Goal: Contribute content

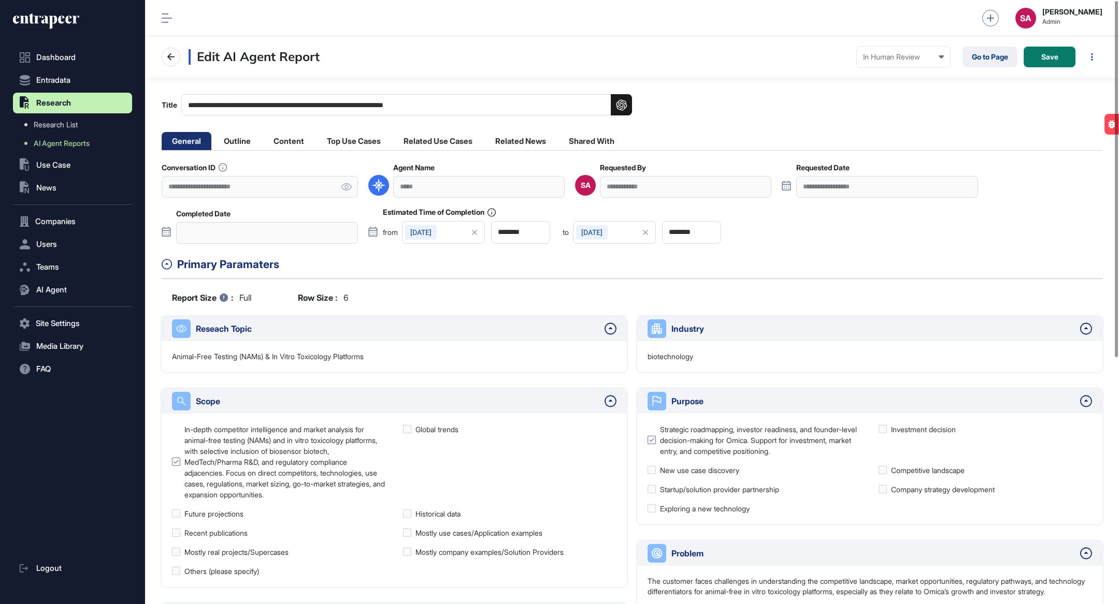
click at [1039, 55] on button "Save" at bounding box center [1049, 57] width 52 height 21
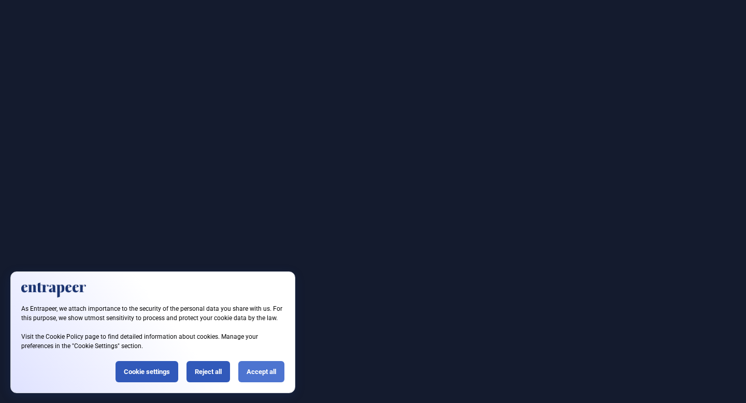
click at [267, 374] on div "Accept all" at bounding box center [261, 371] width 46 height 21
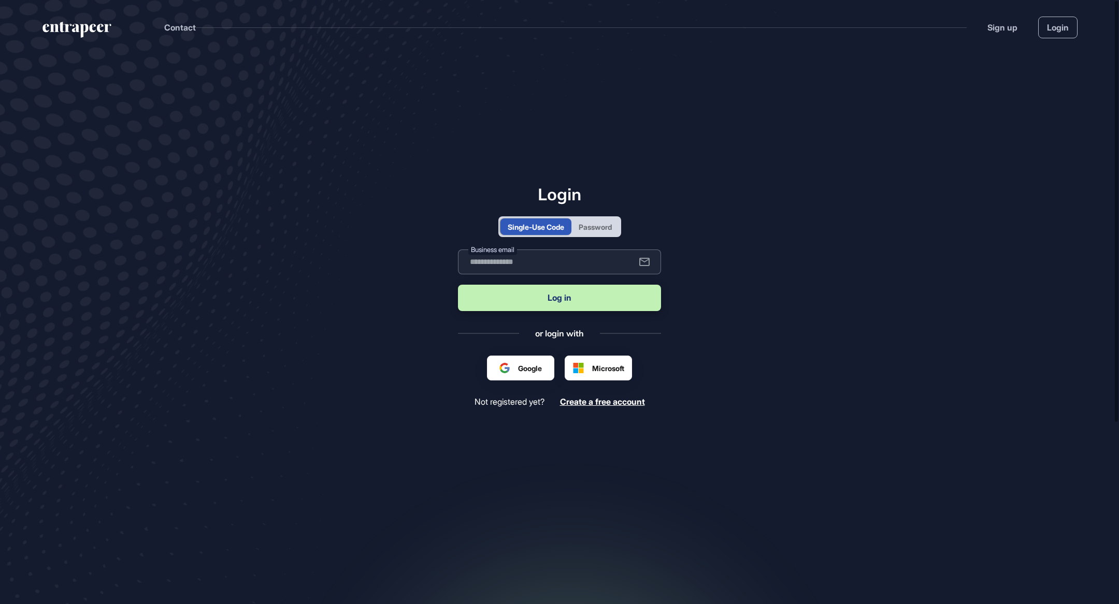
click at [502, 265] on input "text" at bounding box center [559, 262] width 203 height 25
type input "**********"
click at [582, 303] on button "Log in" at bounding box center [559, 298] width 203 height 26
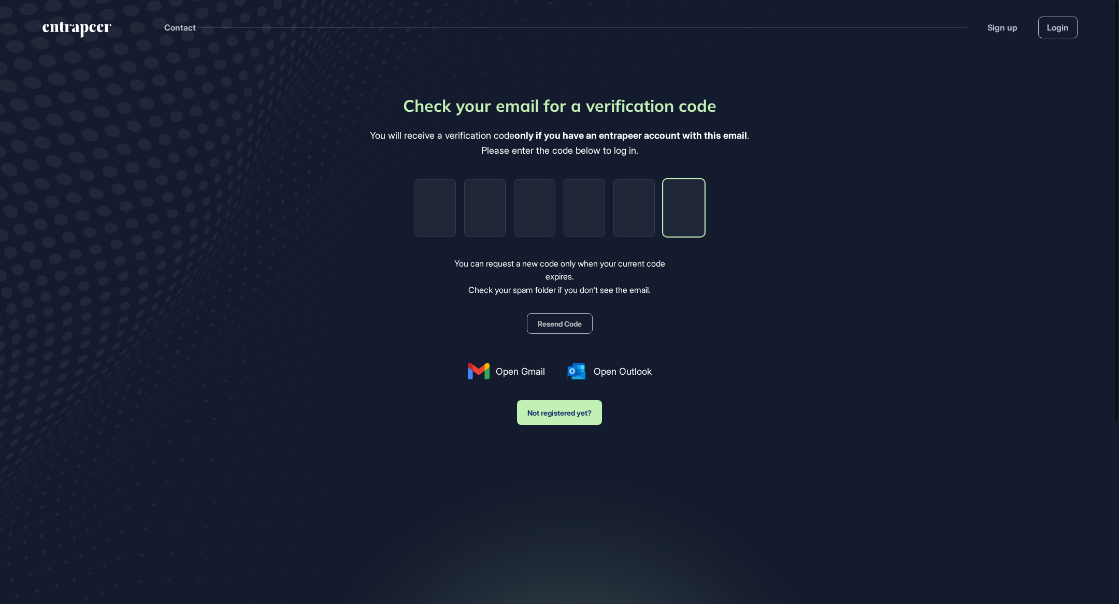
paste input "*"
type input "*"
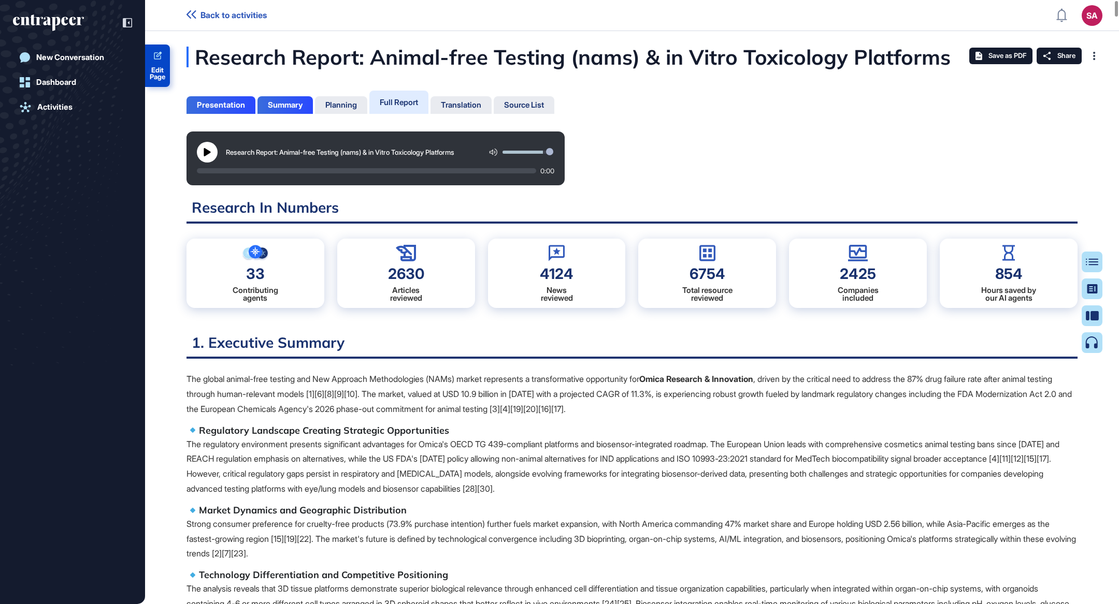
click at [162, 86] on link "Edit Page" at bounding box center [157, 66] width 25 height 42
click at [1088, 265] on div "Table of Contents" at bounding box center [1058, 262] width 70 height 8
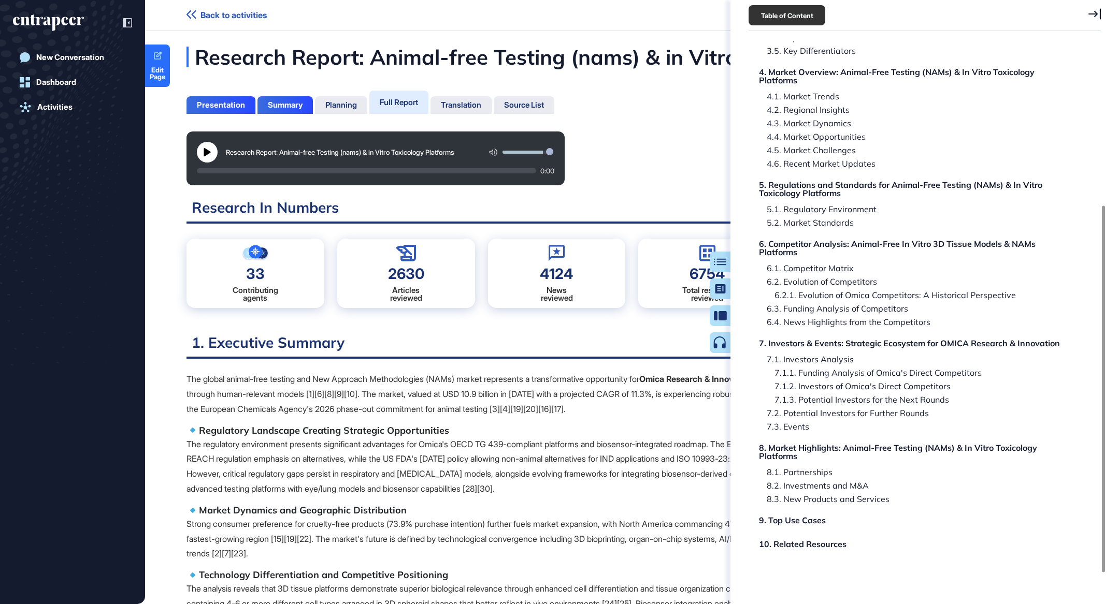
scroll to position [277, 0]
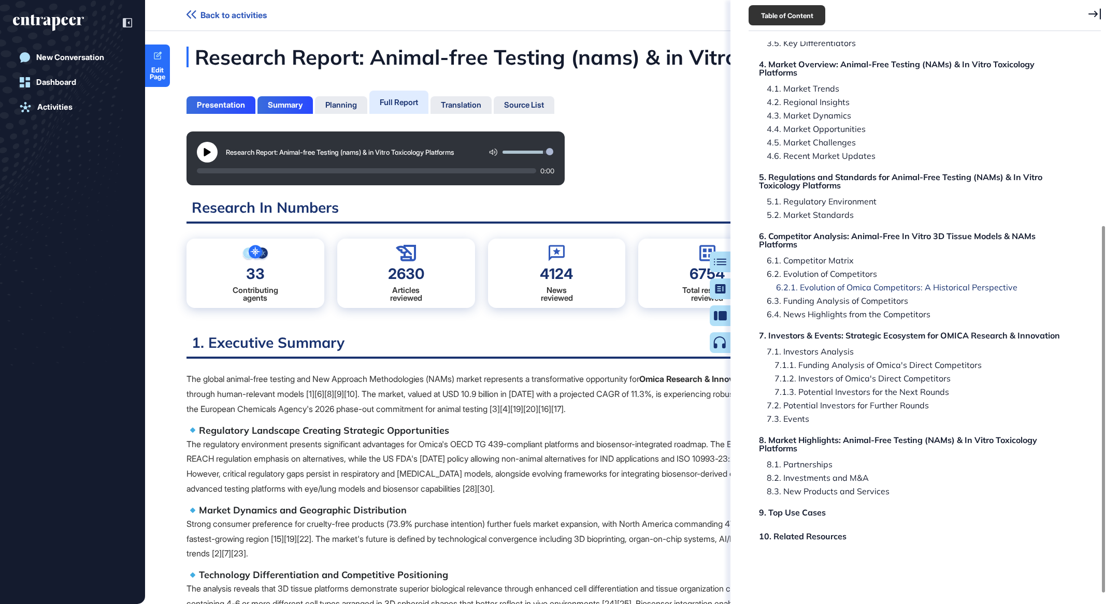
click at [902, 288] on div "6.2.1. Evolution of Omica Competitors: A Historical Perspective" at bounding box center [888, 287] width 257 height 8
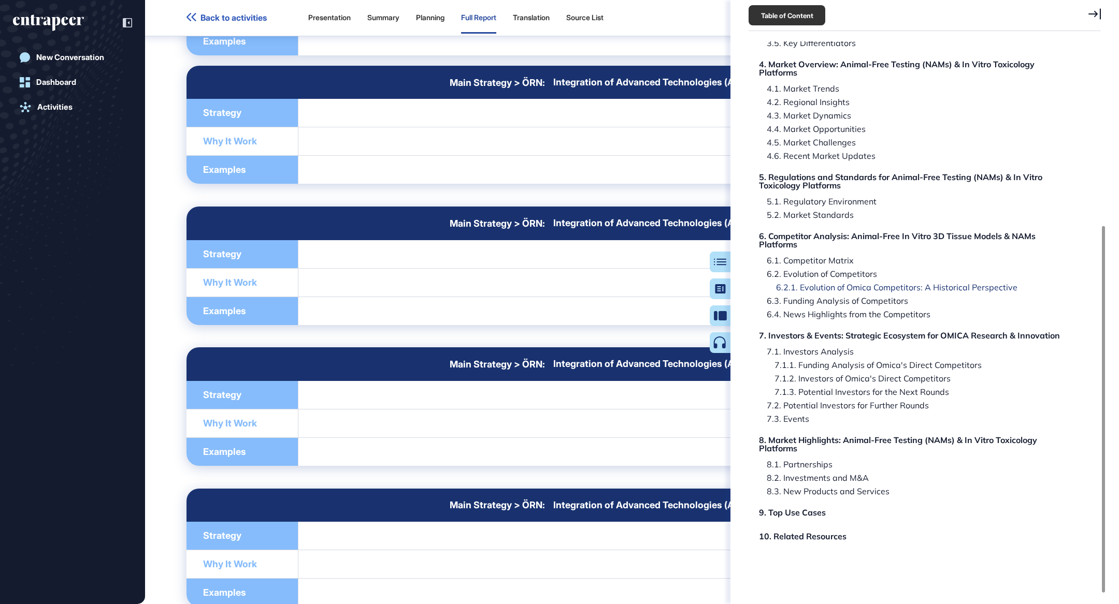
scroll to position [62270, 0]
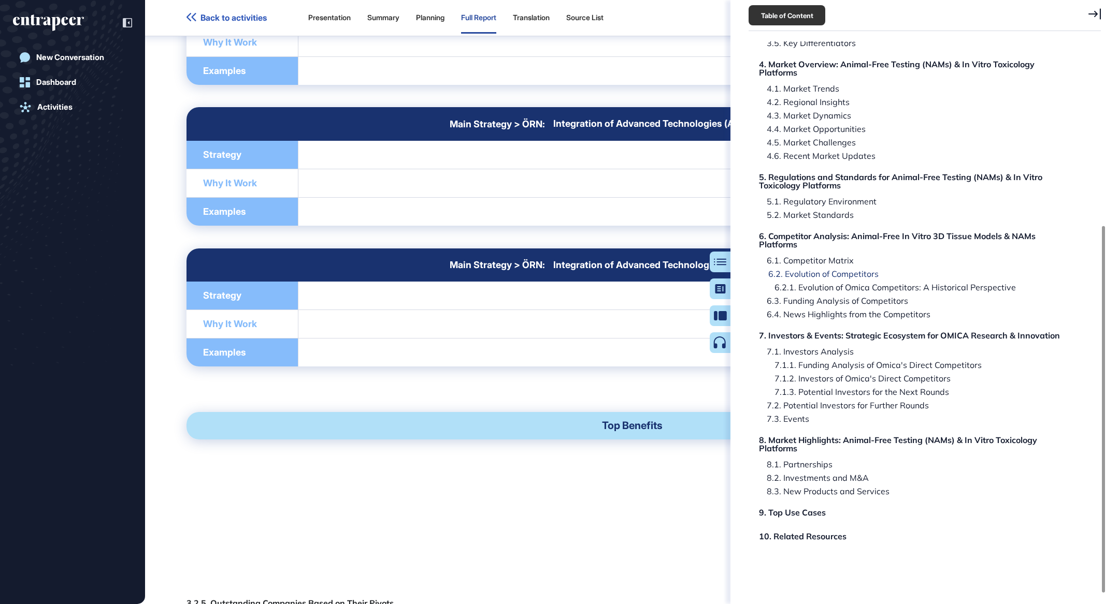
click at [856, 273] on div "6.2. Evolution of Competitors" at bounding box center [819, 274] width 118 height 8
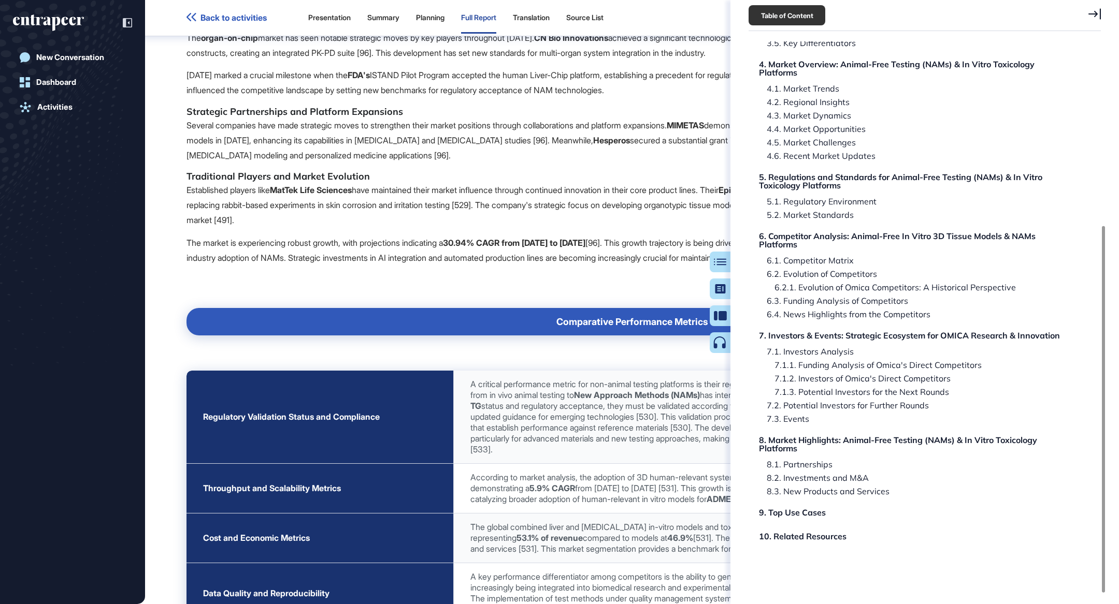
scroll to position [59362, 0]
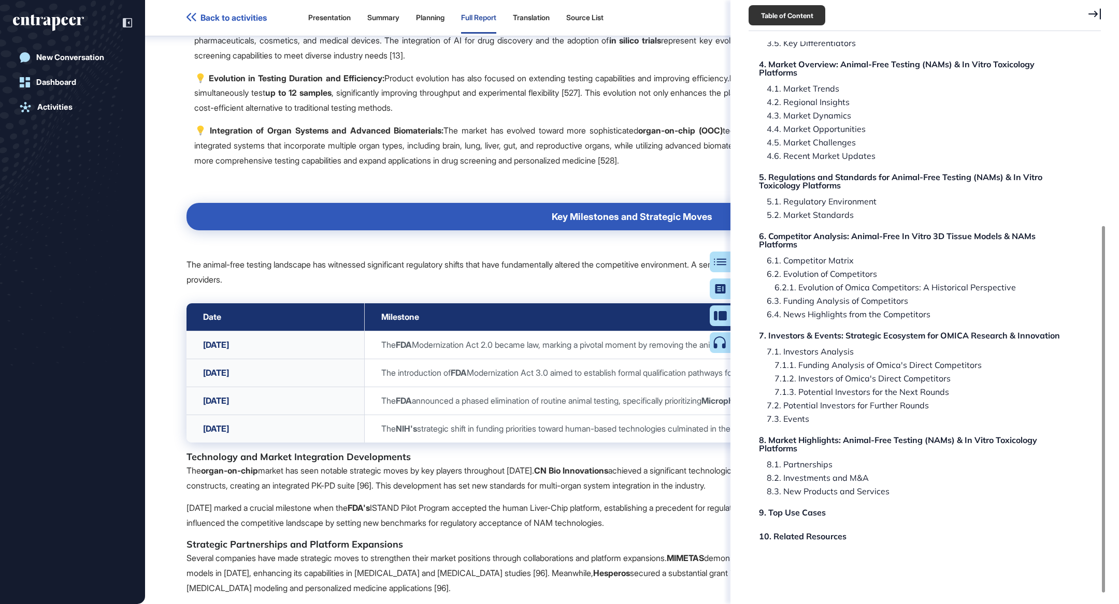
click at [1093, 13] on icon at bounding box center [1094, 13] width 12 height 11
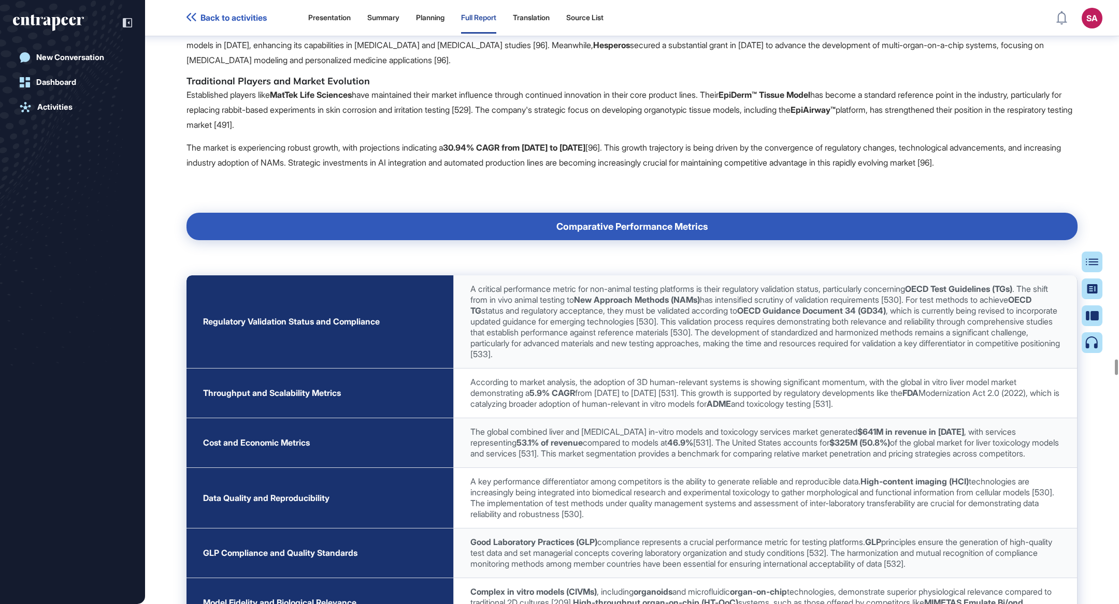
scroll to position [59918, 0]
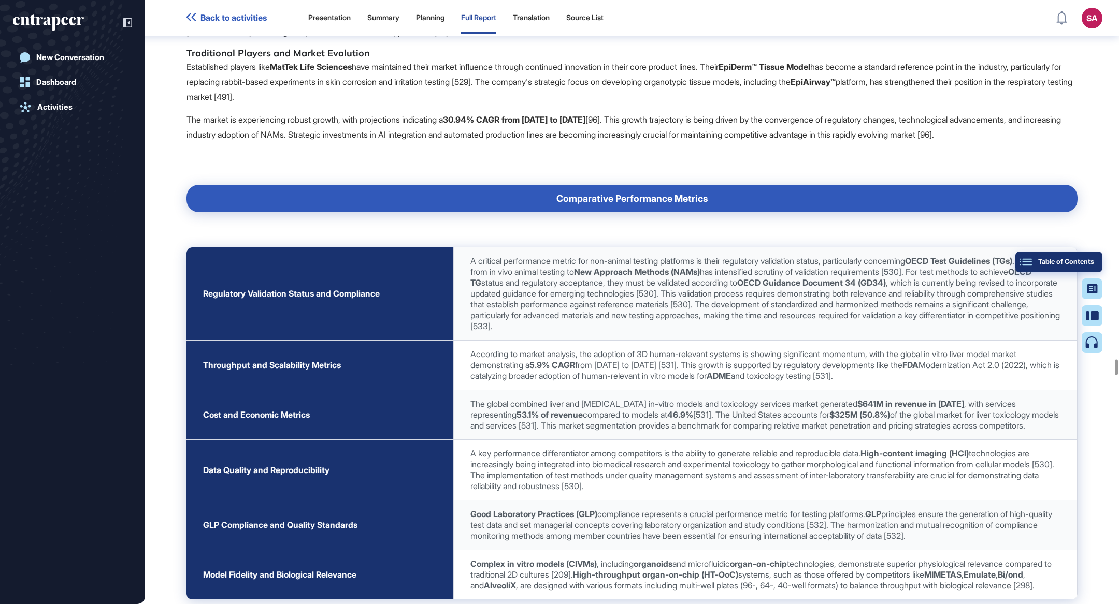
click at [1087, 255] on button "Table of Contents" at bounding box center [1058, 262] width 87 height 21
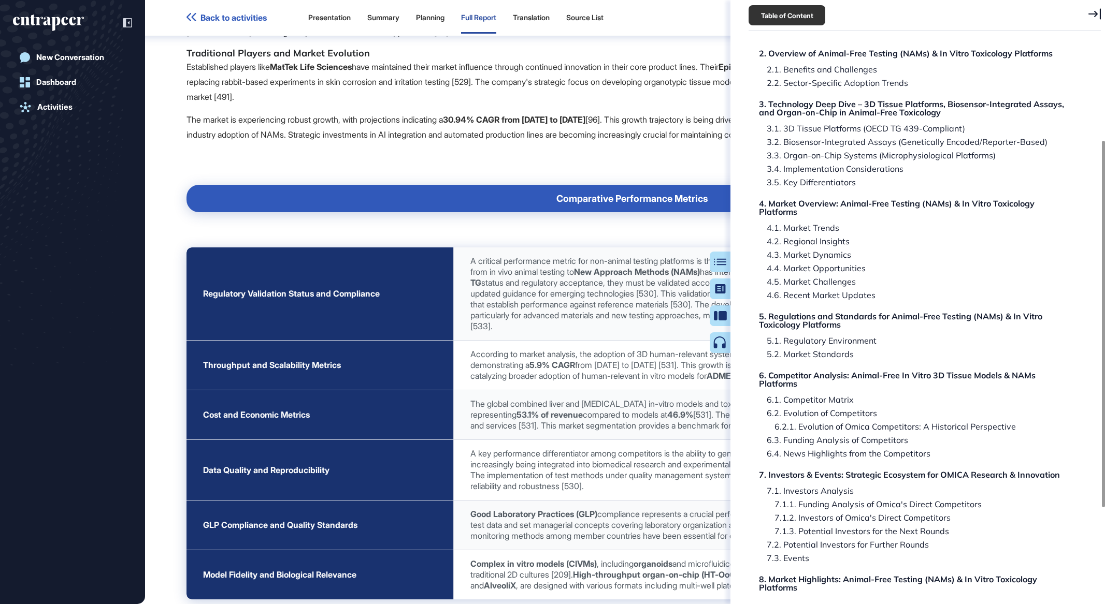
scroll to position [151, 0]
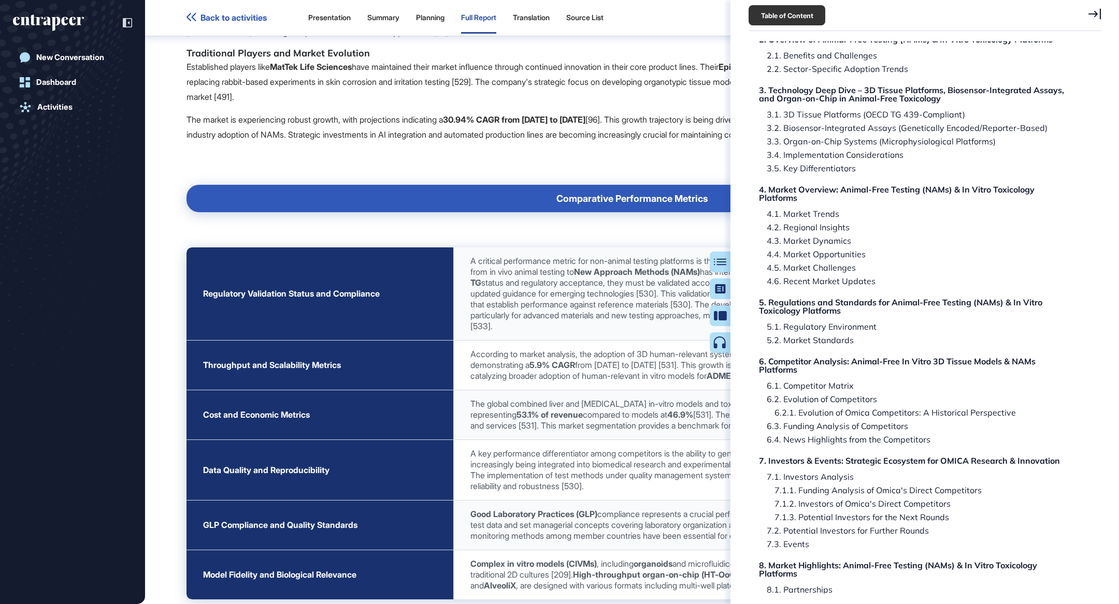
click at [1094, 16] on icon at bounding box center [1094, 13] width 12 height 11
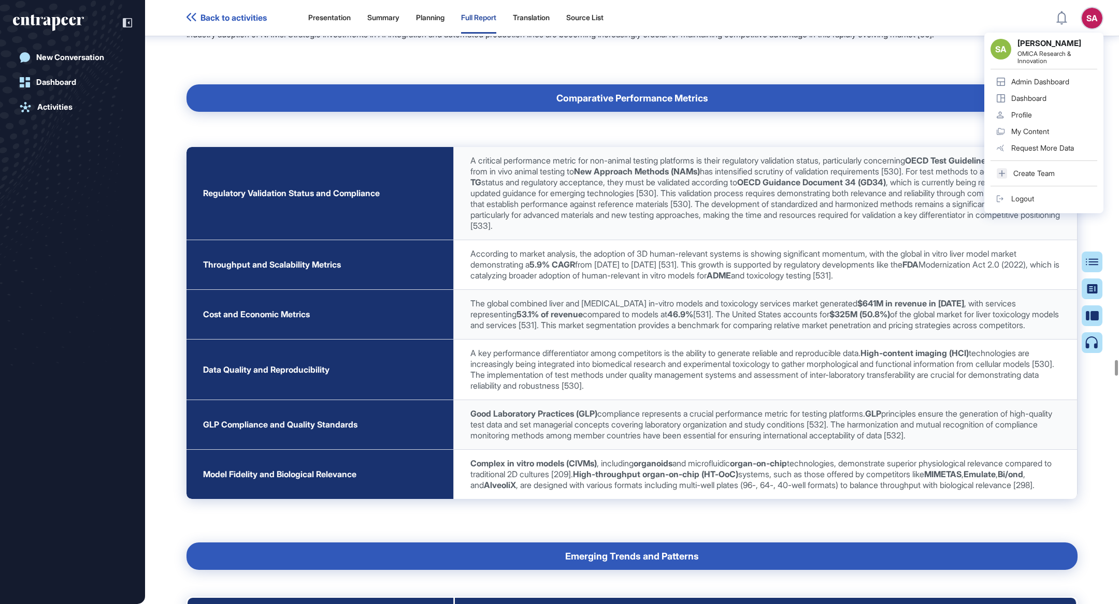
scroll to position [60025, 0]
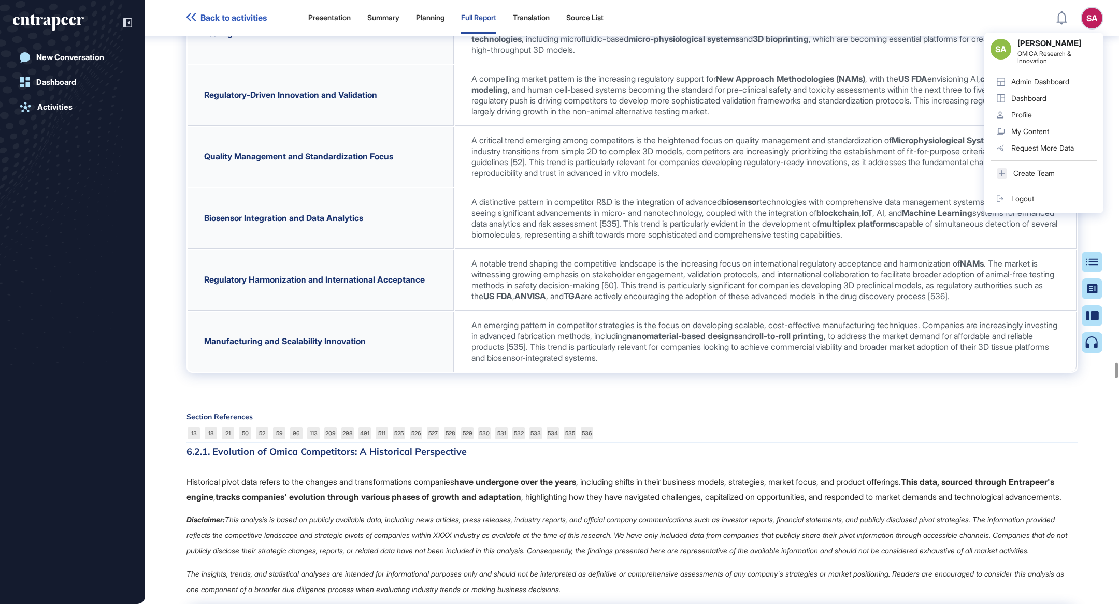
scroll to position [60918, 0]
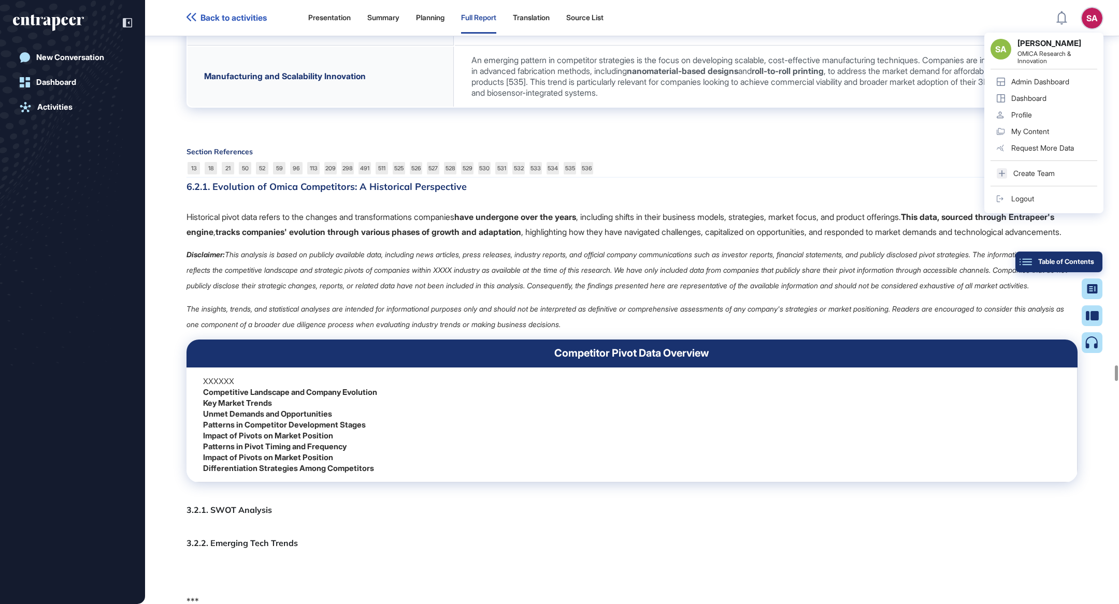
click at [1088, 259] on div "Table of Contents" at bounding box center [1058, 262] width 70 height 8
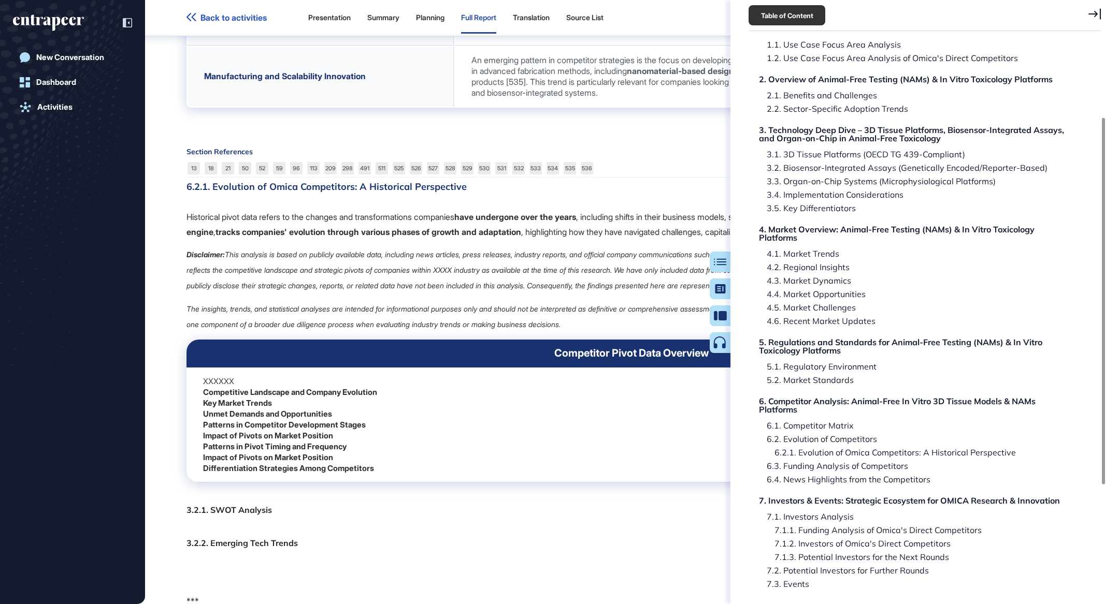
scroll to position [109, 0]
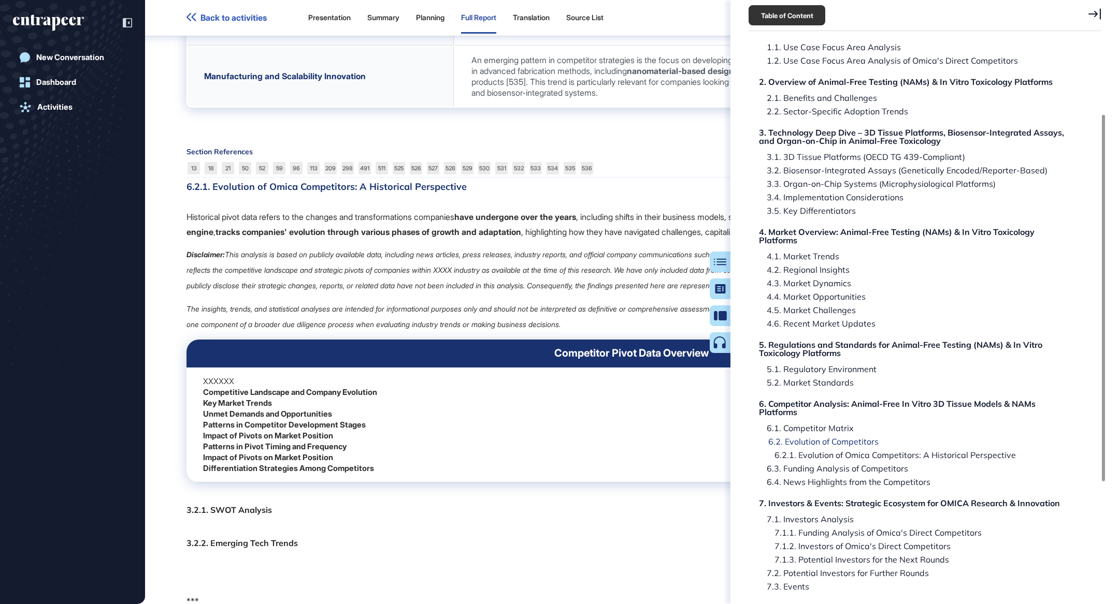
click at [842, 442] on div "6.2. Evolution of Competitors" at bounding box center [819, 442] width 118 height 8
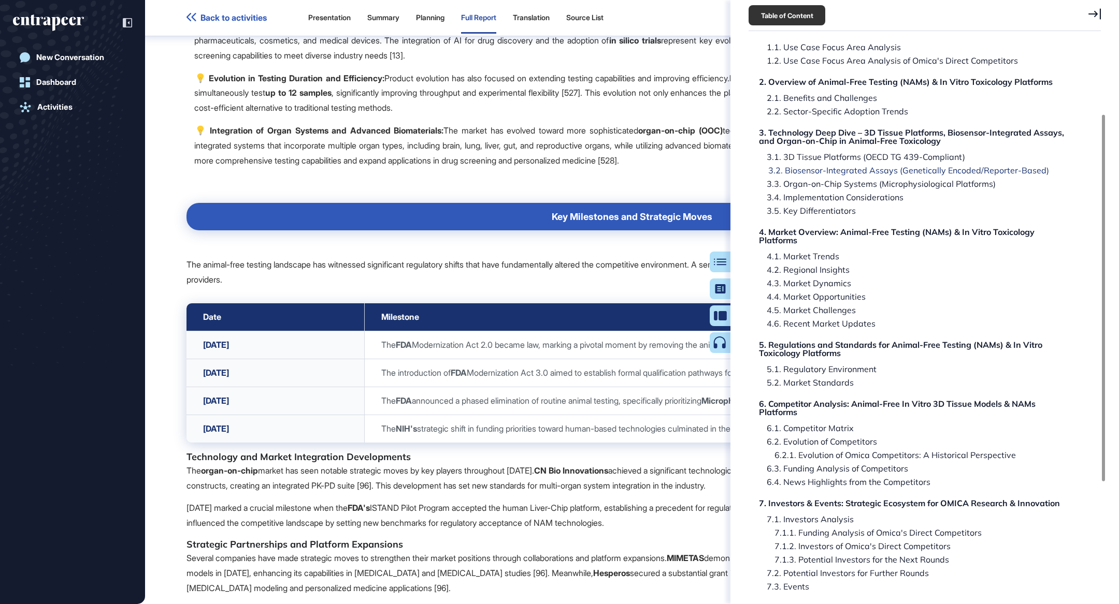
scroll to position [59362, 0]
click at [1094, 17] on icon at bounding box center [1094, 13] width 12 height 11
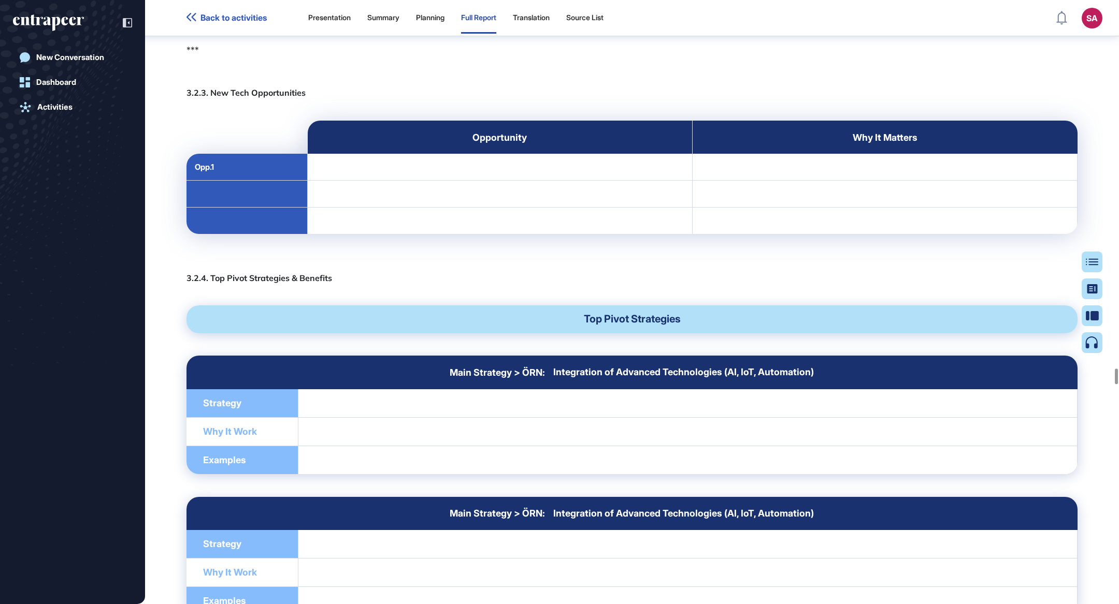
scroll to position [61461, 0]
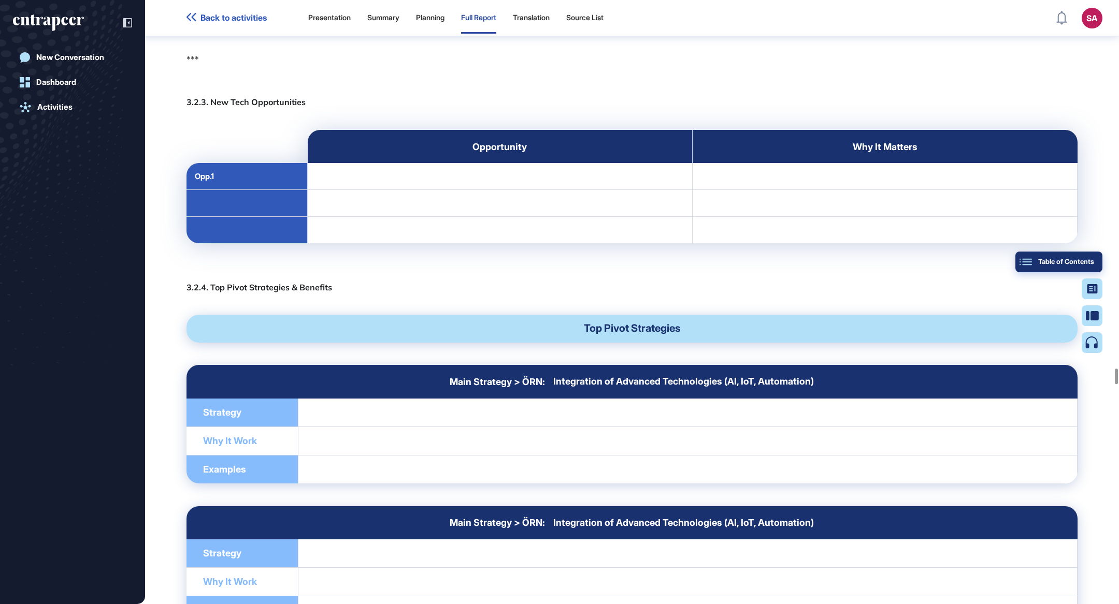
click at [1087, 266] on button "Table of Contents" at bounding box center [1058, 262] width 87 height 21
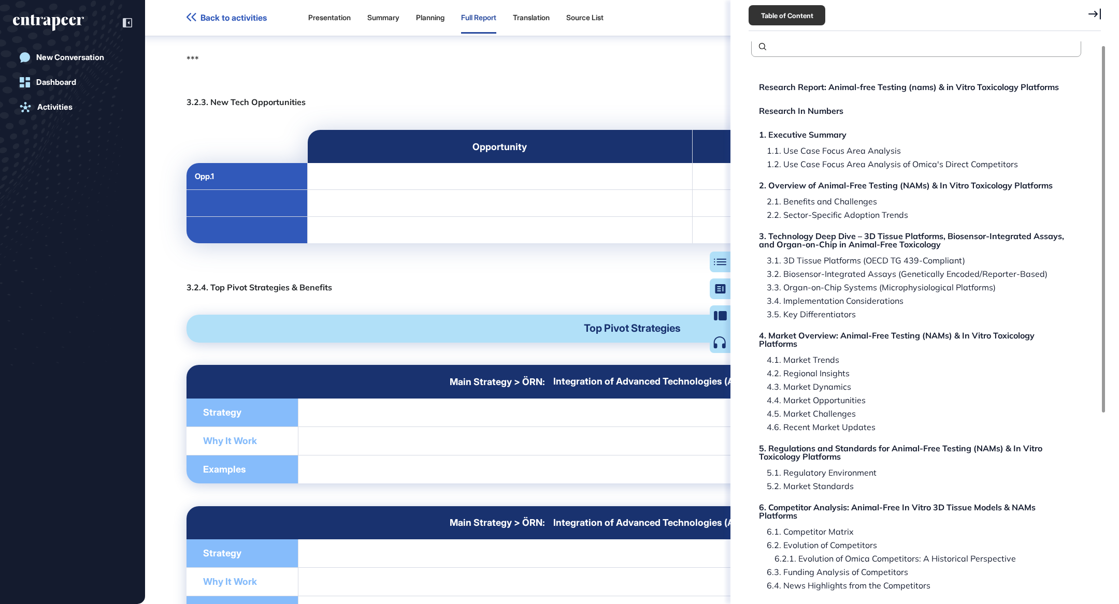
scroll to position [8, 0]
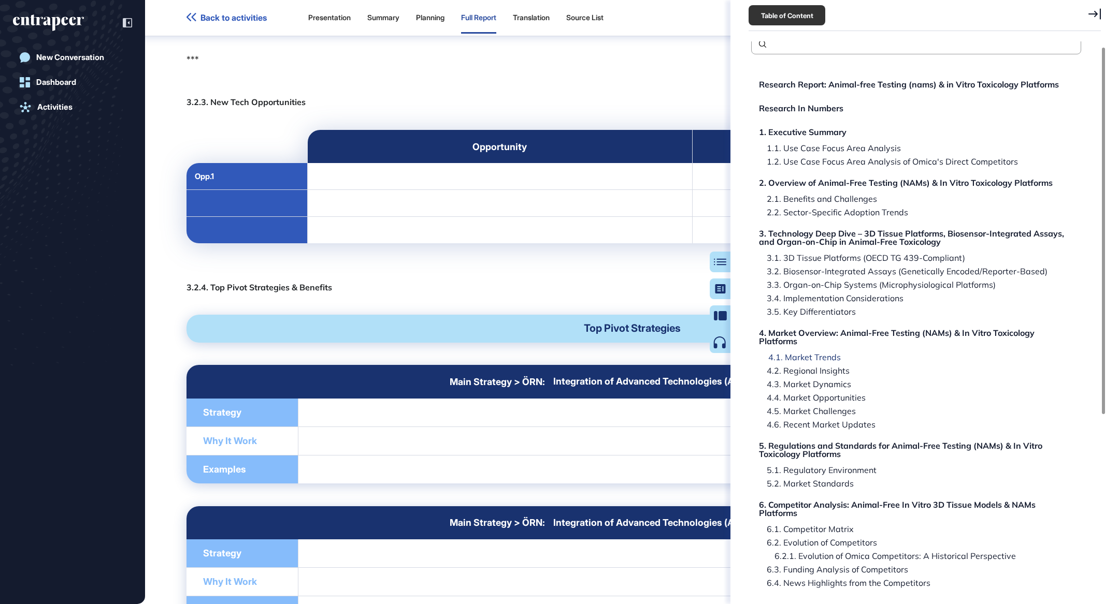
click at [819, 356] on div "4.1. Market Trends" at bounding box center [800, 357] width 80 height 8
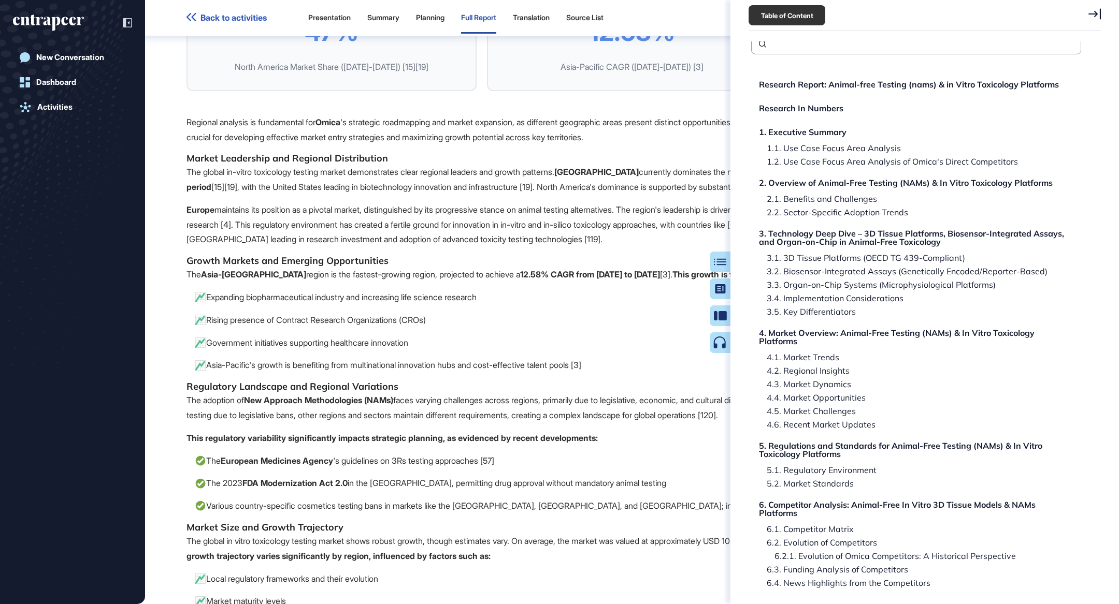
scroll to position [25155, 0]
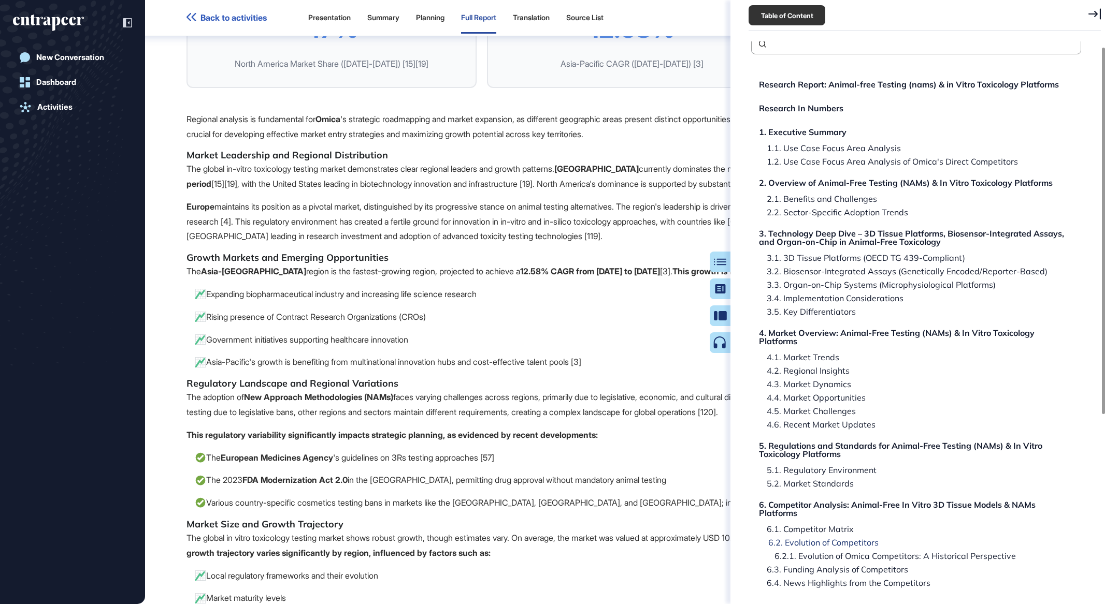
click at [853, 543] on div "6.2. Evolution of Competitors" at bounding box center [819, 543] width 118 height 8
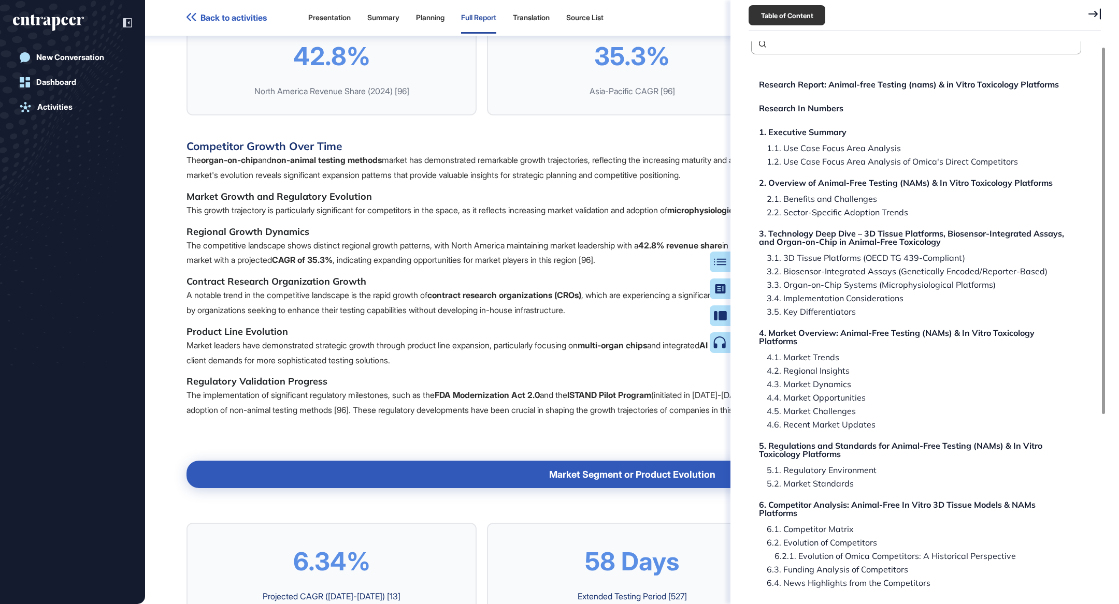
scroll to position [59362, 0]
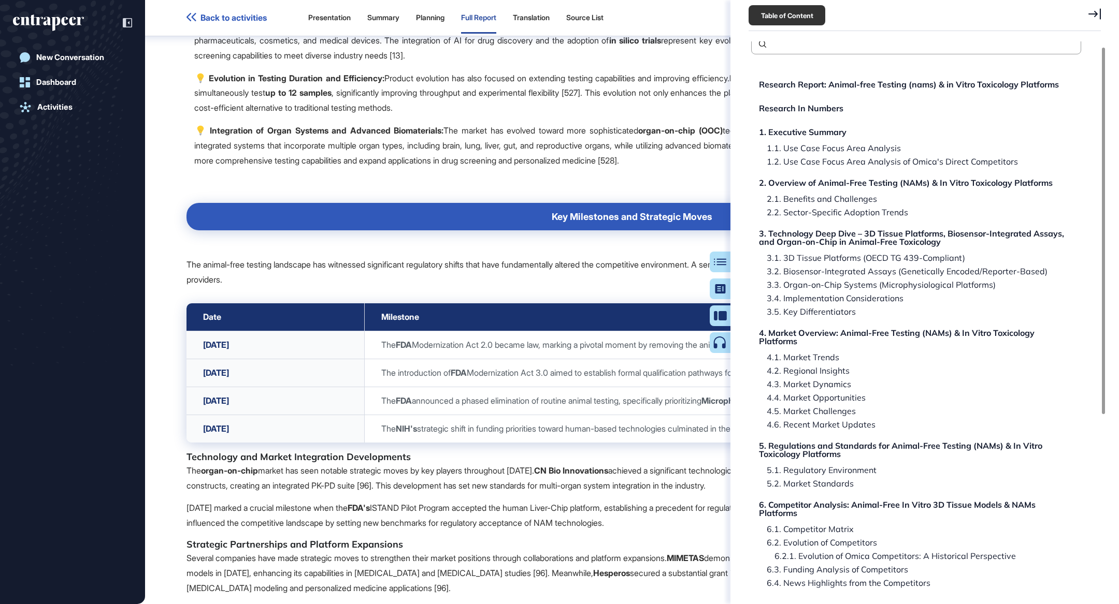
click at [1093, 16] on icon at bounding box center [1094, 13] width 12 height 11
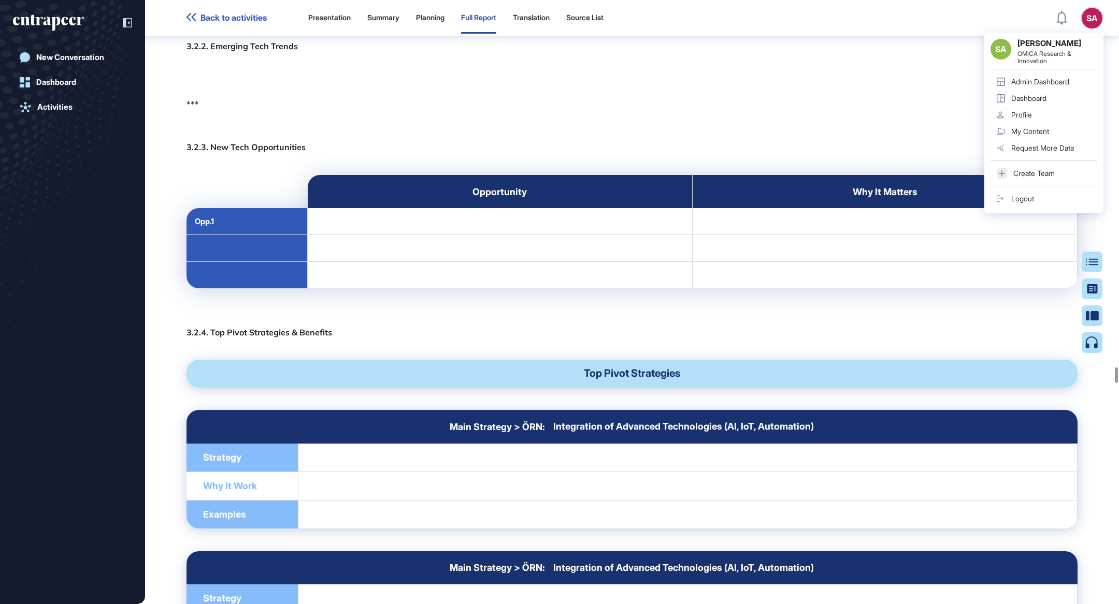
scroll to position [61442, 0]
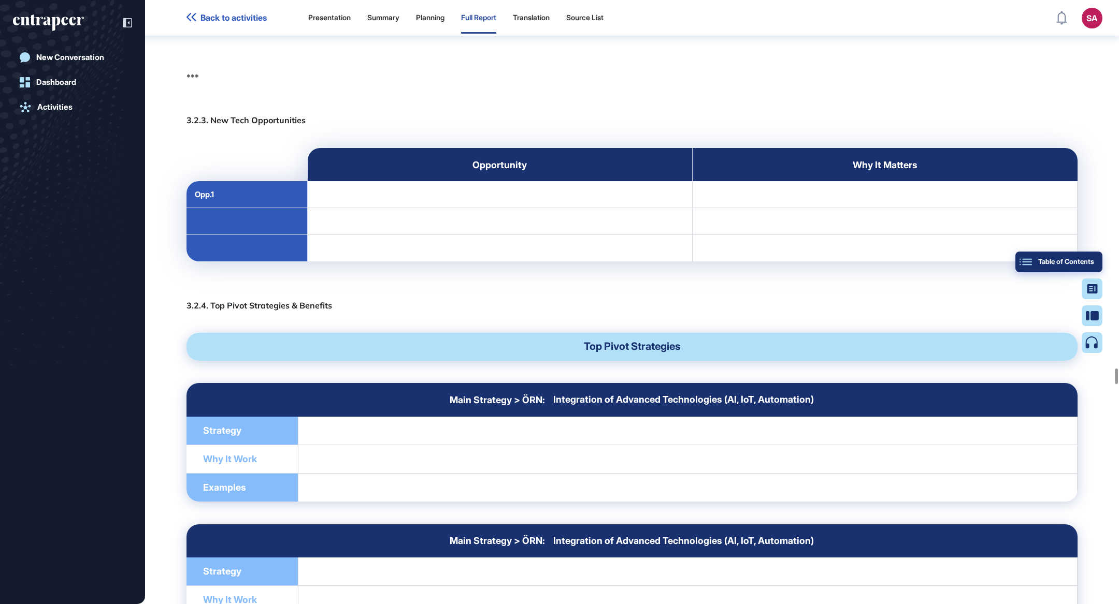
click at [1088, 264] on div "Table of Contents" at bounding box center [1058, 262] width 70 height 8
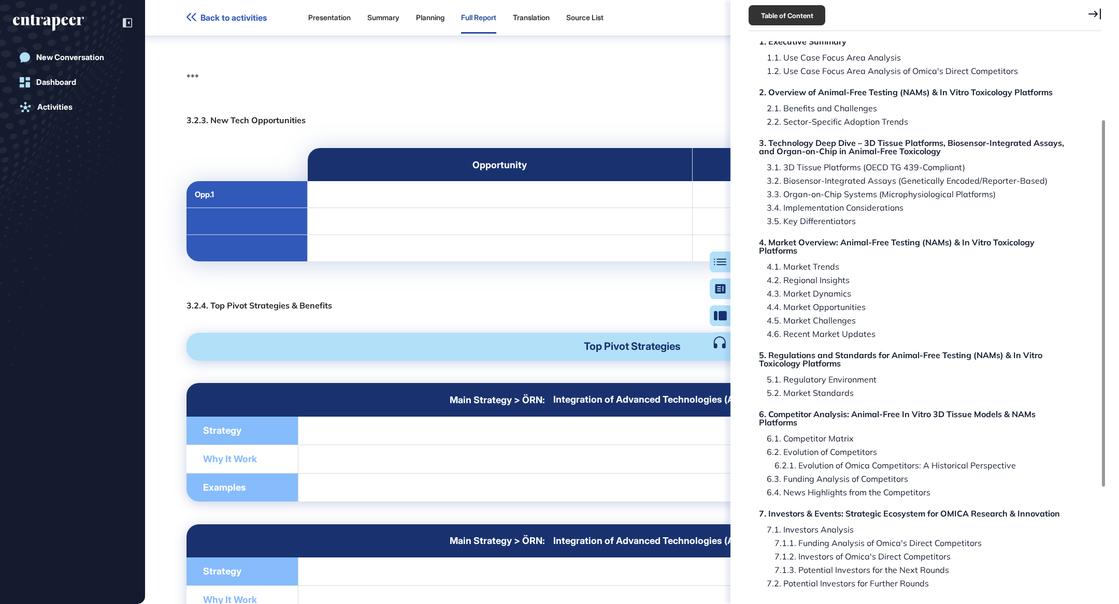
scroll to position [124, 0]
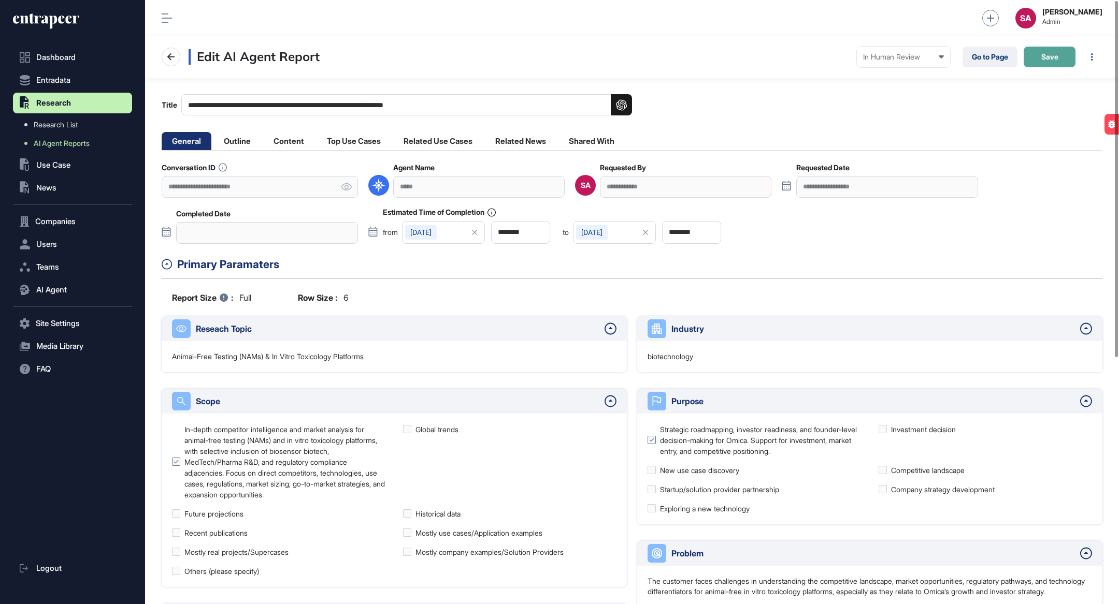
click at [1046, 50] on button "Save" at bounding box center [1049, 57] width 52 height 21
click at [295, 140] on li "Content" at bounding box center [288, 141] width 51 height 18
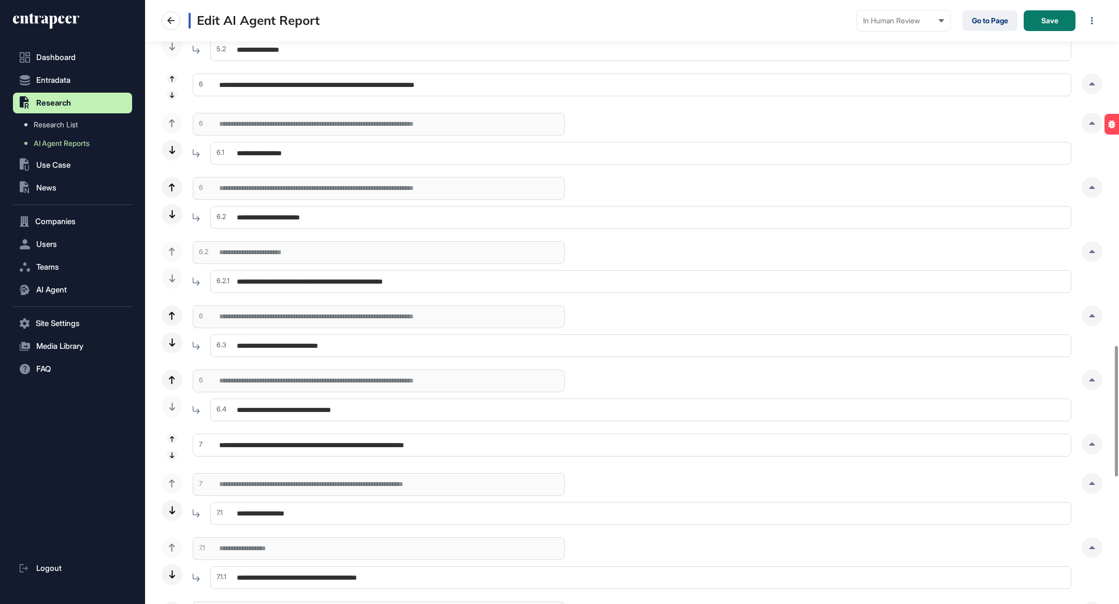
scroll to position [1601, 0]
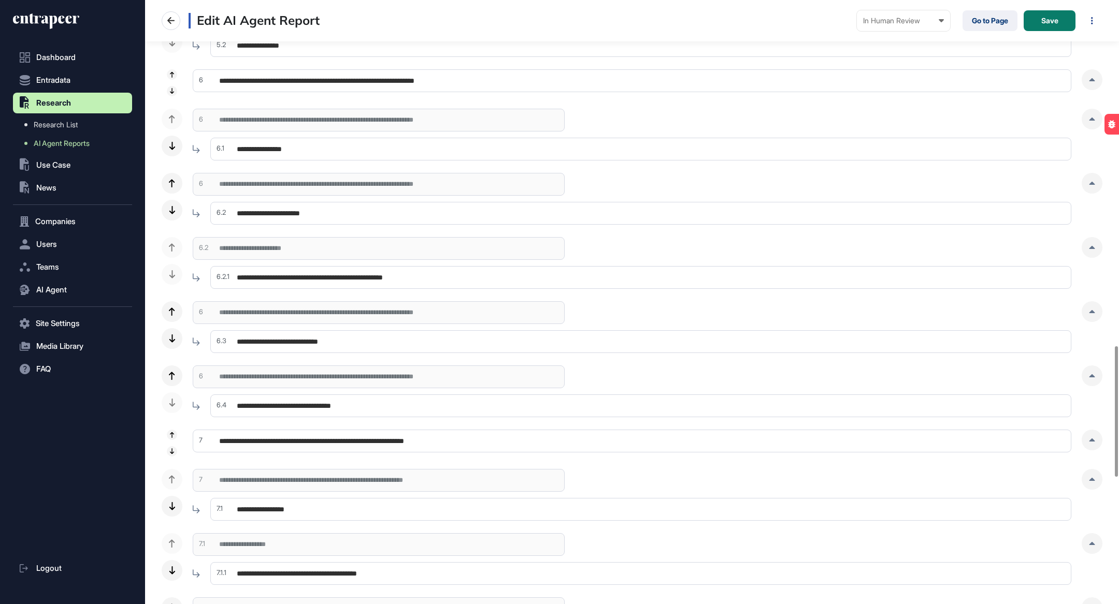
click at [366, 212] on input "**********" at bounding box center [640, 213] width 861 height 23
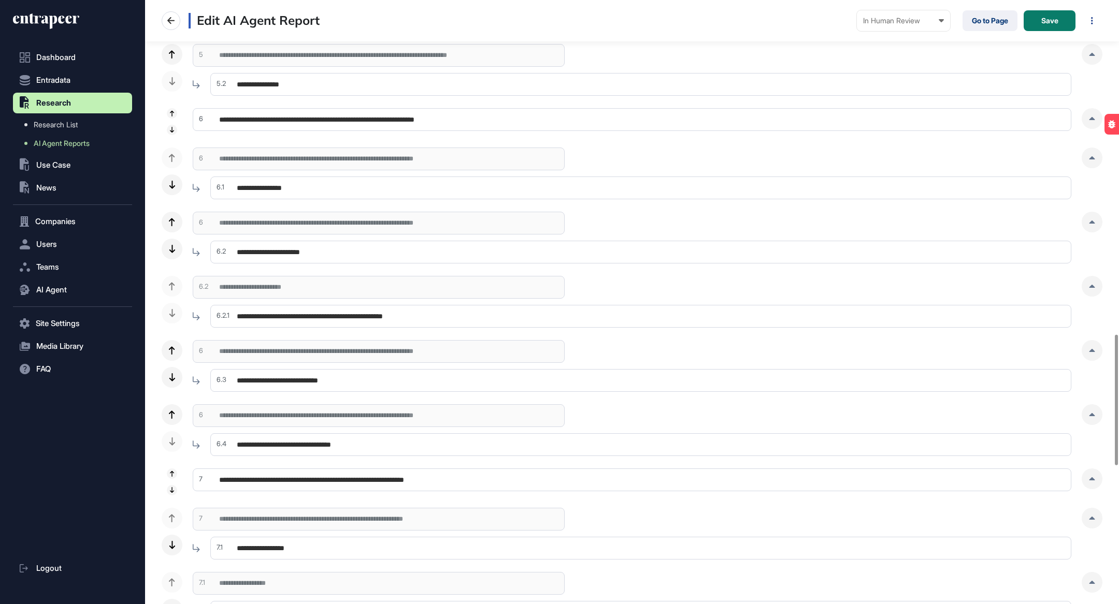
scroll to position [1548, 0]
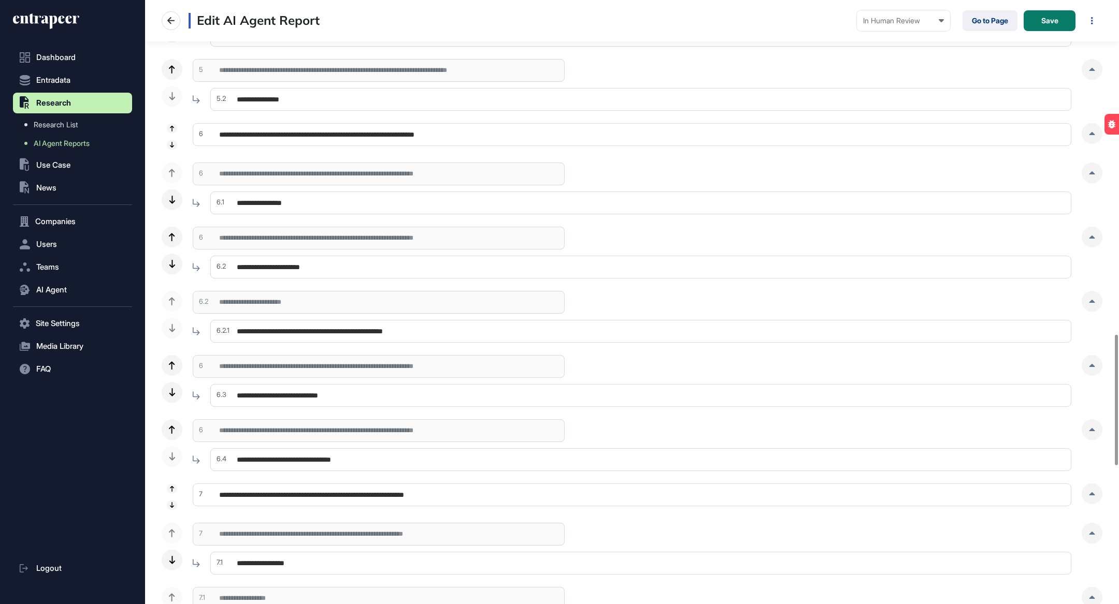
click at [240, 136] on input "**********" at bounding box center [632, 134] width 878 height 23
click at [1090, 133] on icon at bounding box center [1092, 133] width 6 height 3
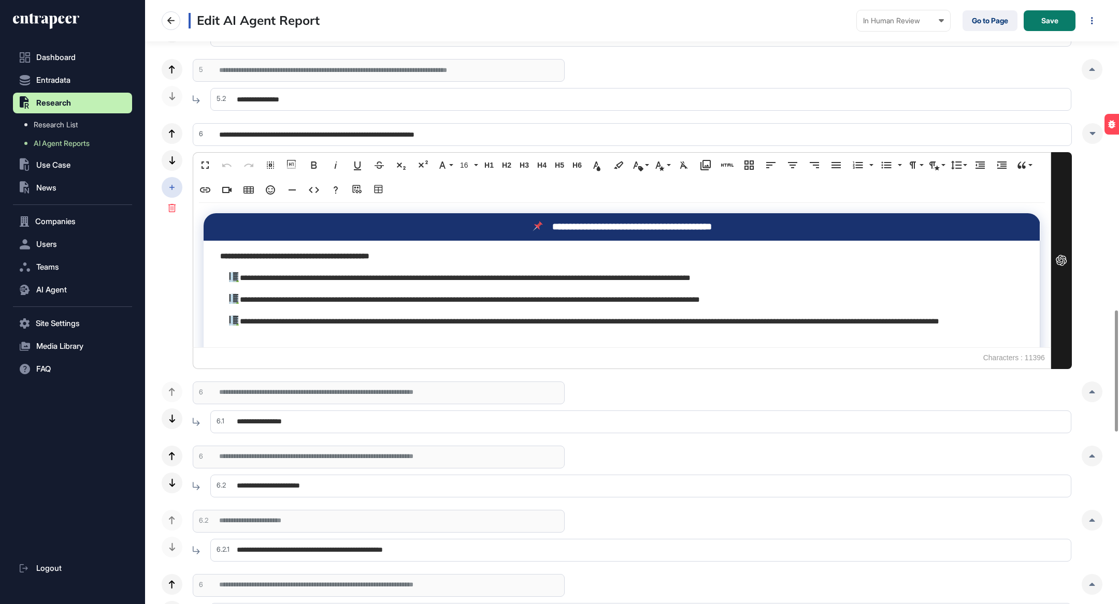
click at [173, 185] on icon at bounding box center [171, 187] width 5 height 5
click at [237, 195] on span "Add Subsection" at bounding box center [233, 195] width 48 height 8
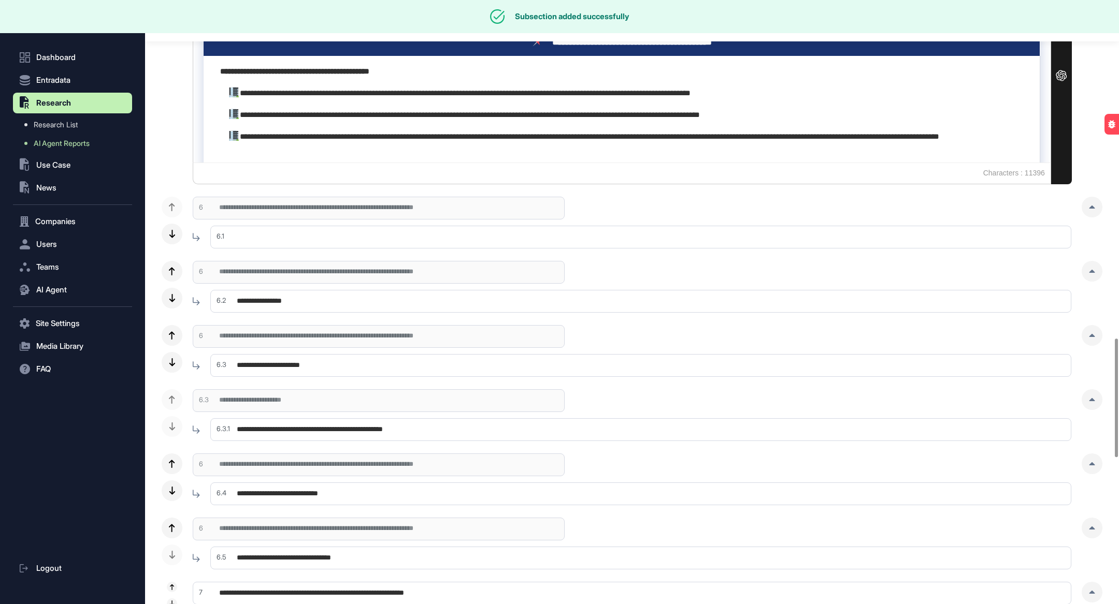
scroll to position [1736, 0]
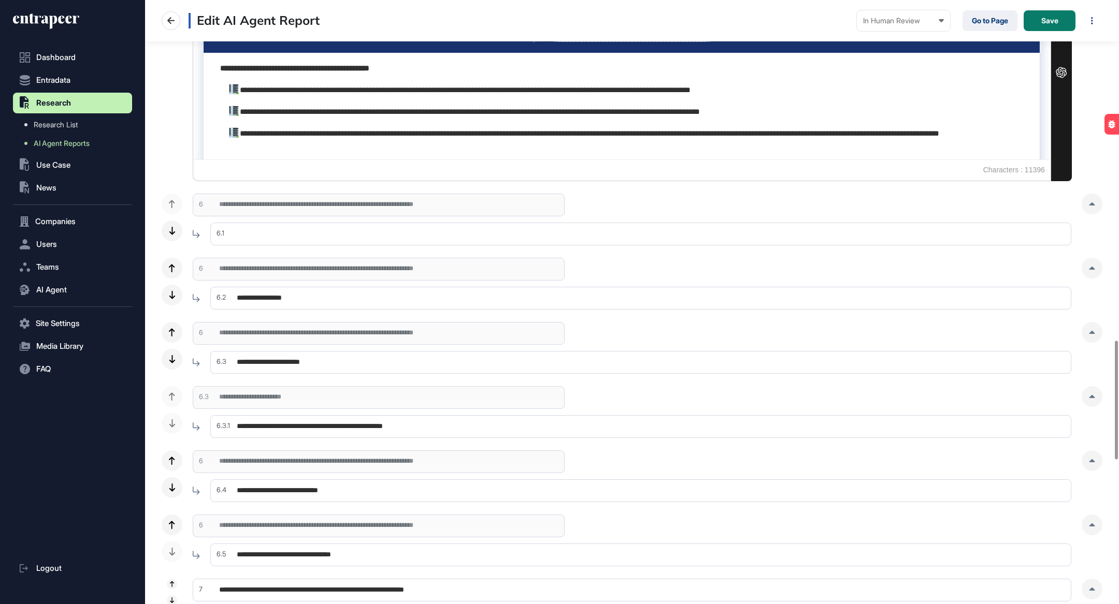
drag, startPoint x: 447, startPoint y: 422, endPoint x: 234, endPoint y: 423, distance: 213.4
click at [234, 423] on input "**********" at bounding box center [640, 426] width 861 height 23
click at [295, 230] on input "text" at bounding box center [640, 234] width 861 height 23
paste input "**********"
type input "**********"
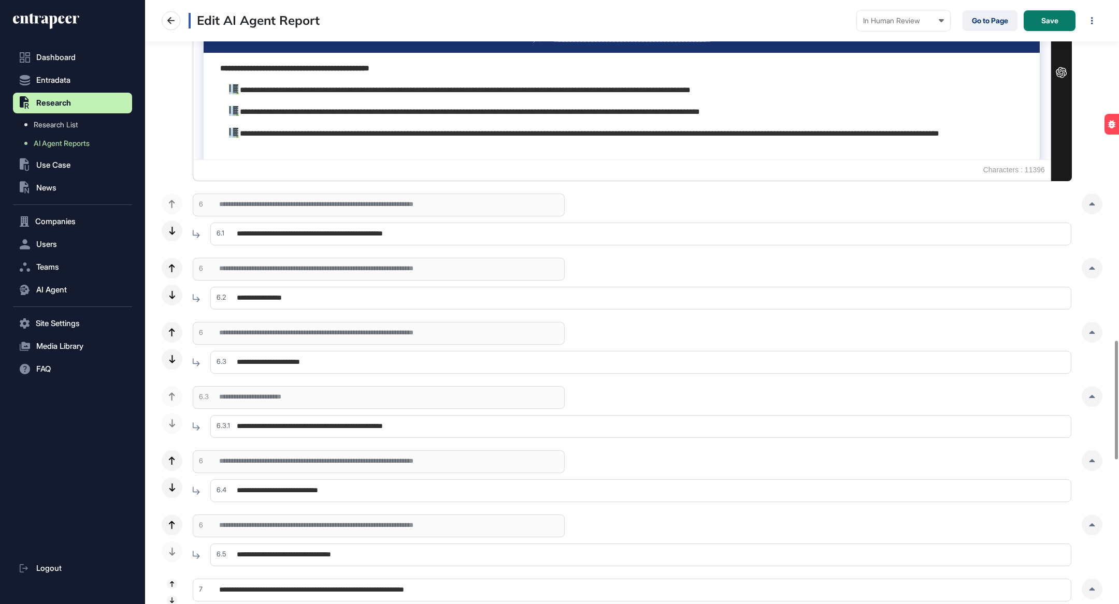
click at [443, 423] on input "**********" at bounding box center [640, 426] width 861 height 23
click at [1098, 396] on div at bounding box center [1091, 396] width 21 height 21
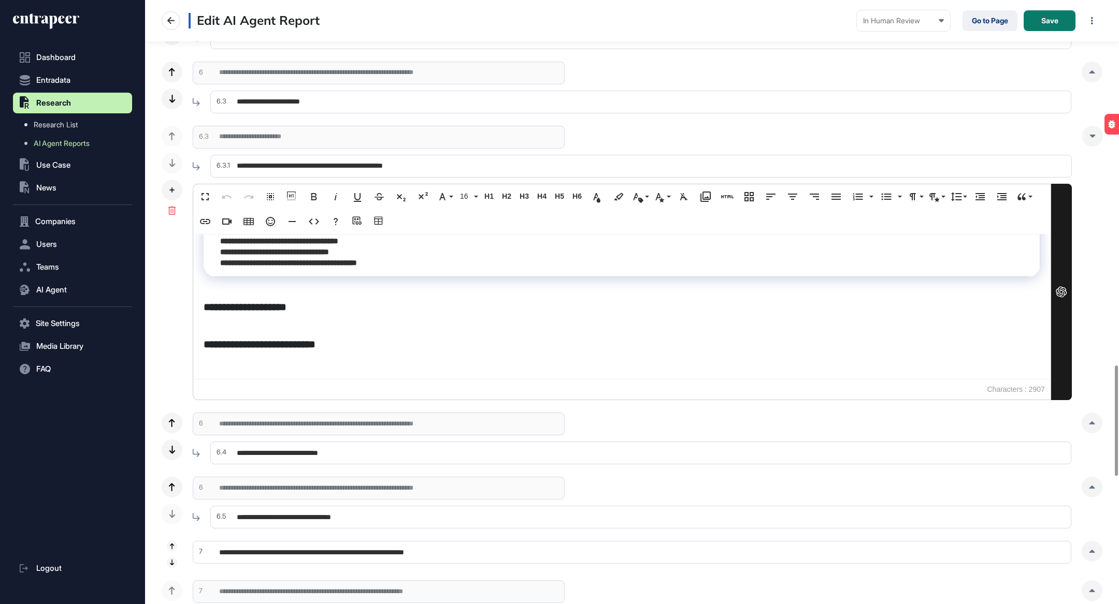
scroll to position [251, 0]
click at [525, 331] on p at bounding box center [622, 323] width 836 height 15
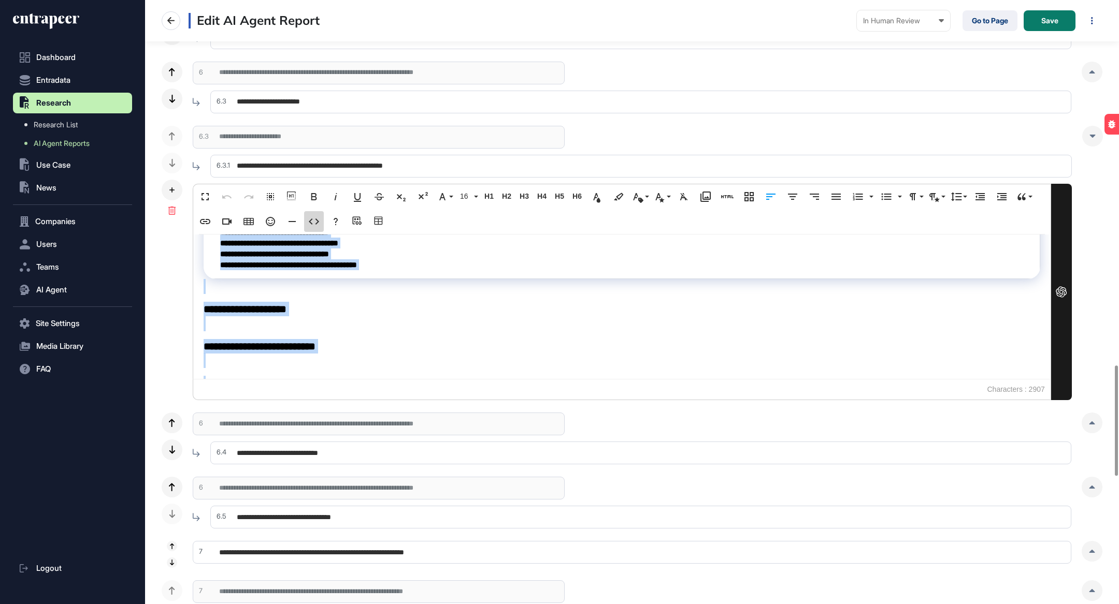
click at [314, 215] on icon "button" at bounding box center [314, 221] width 12 height 12
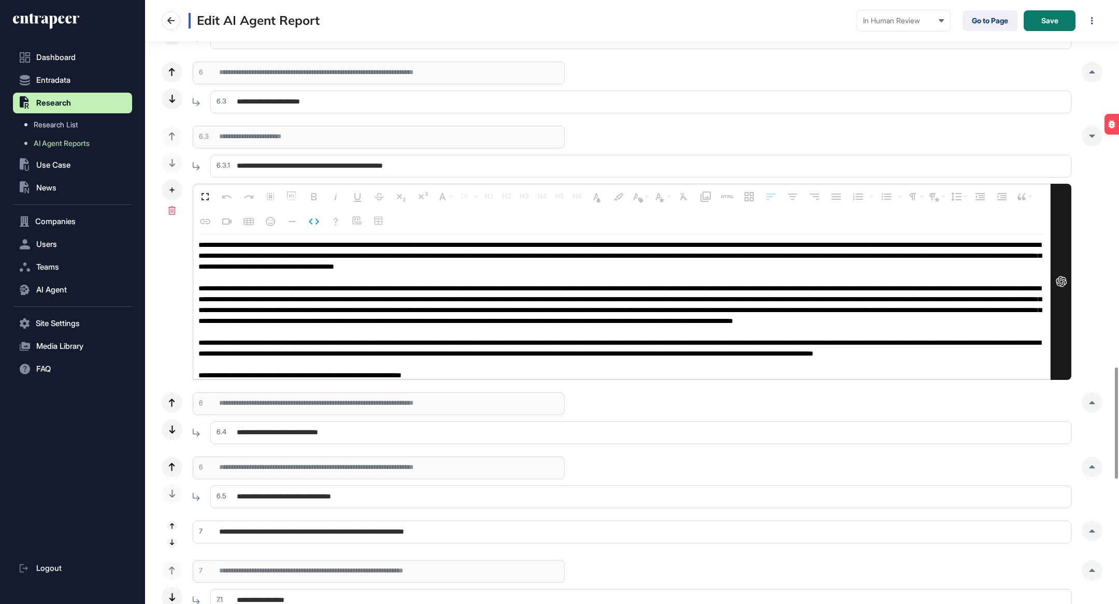
scroll to position [5010, 0]
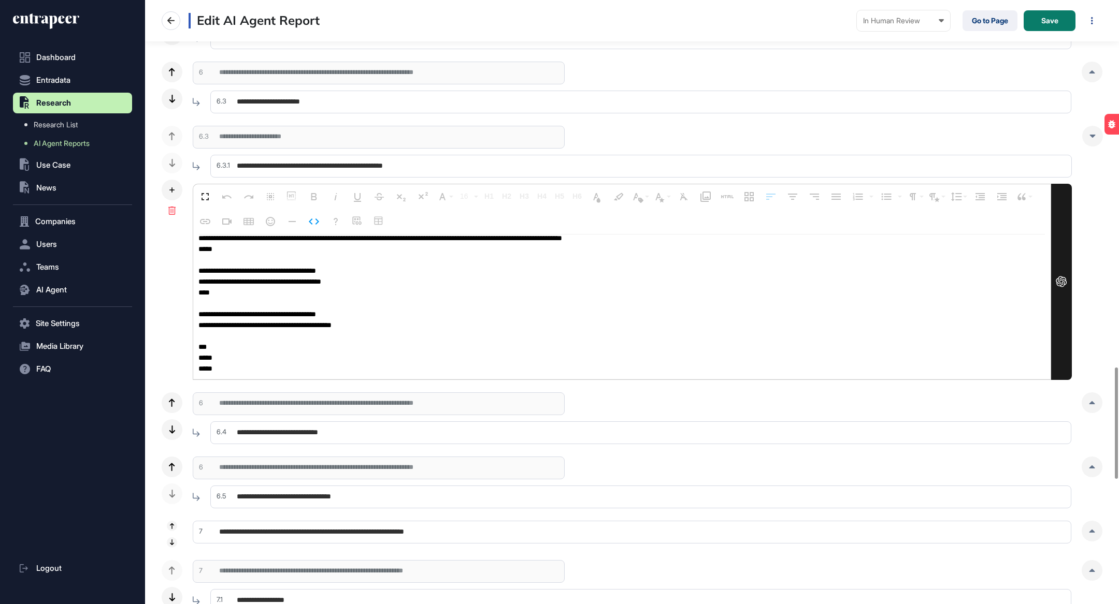
click at [344, 287] on textarea at bounding box center [621, 307] width 857 height 145
click at [442, 162] on input "**********" at bounding box center [640, 166] width 861 height 23
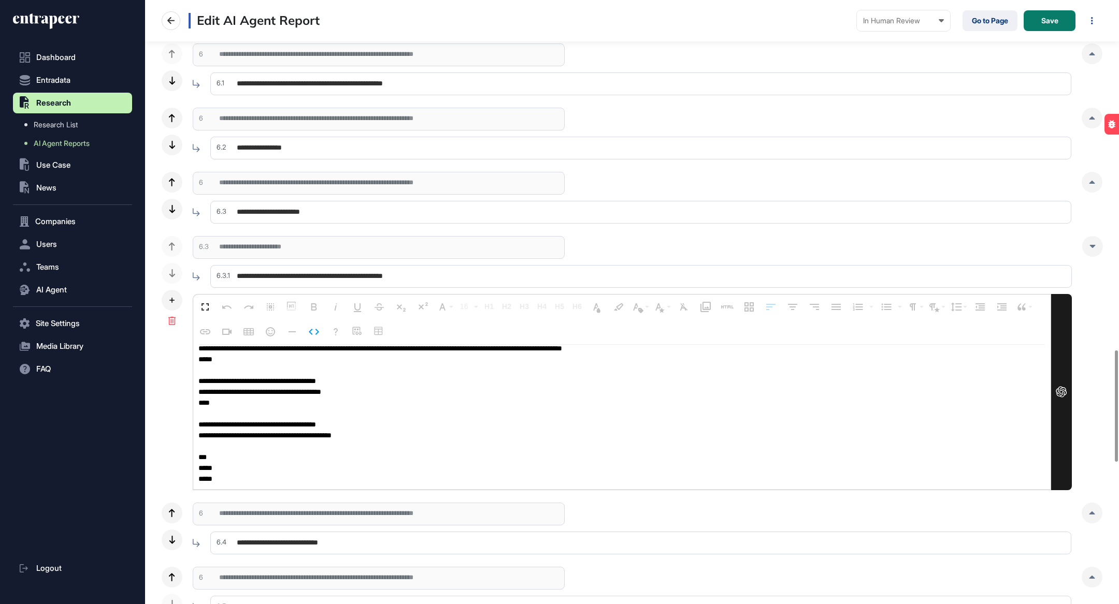
scroll to position [1883, 0]
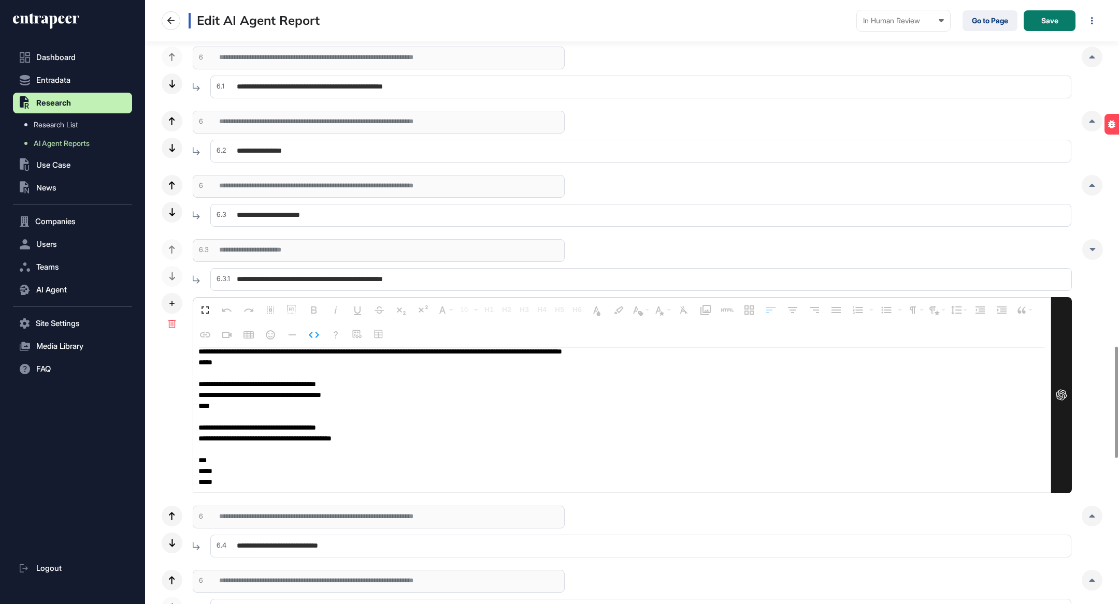
click at [775, 86] on input "**********" at bounding box center [640, 87] width 861 height 23
click at [1095, 62] on div at bounding box center [1091, 57] width 21 height 21
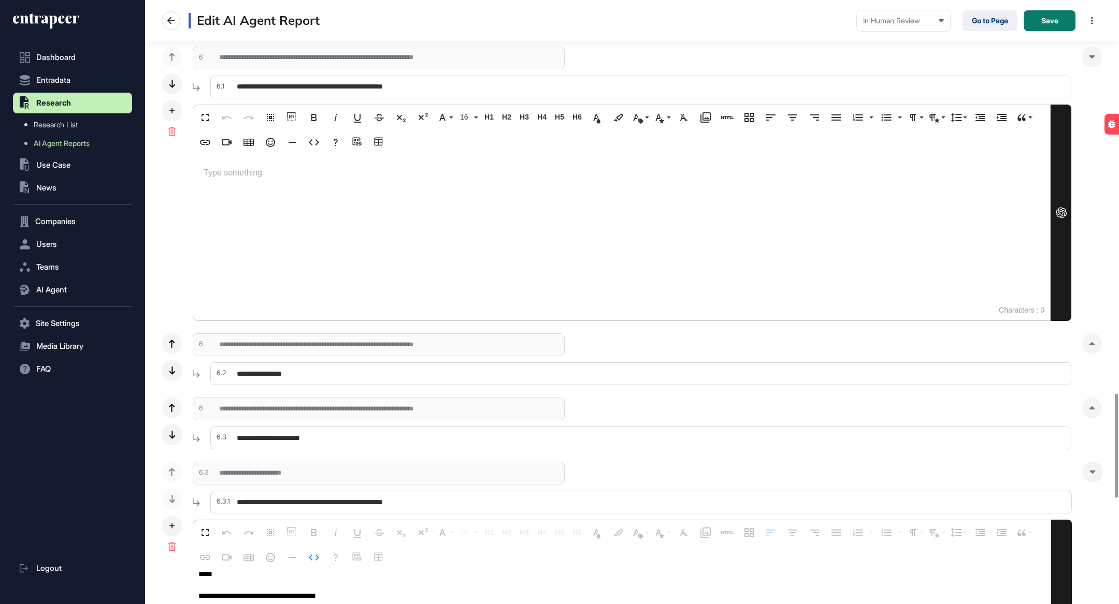
scroll to position [2283, 0]
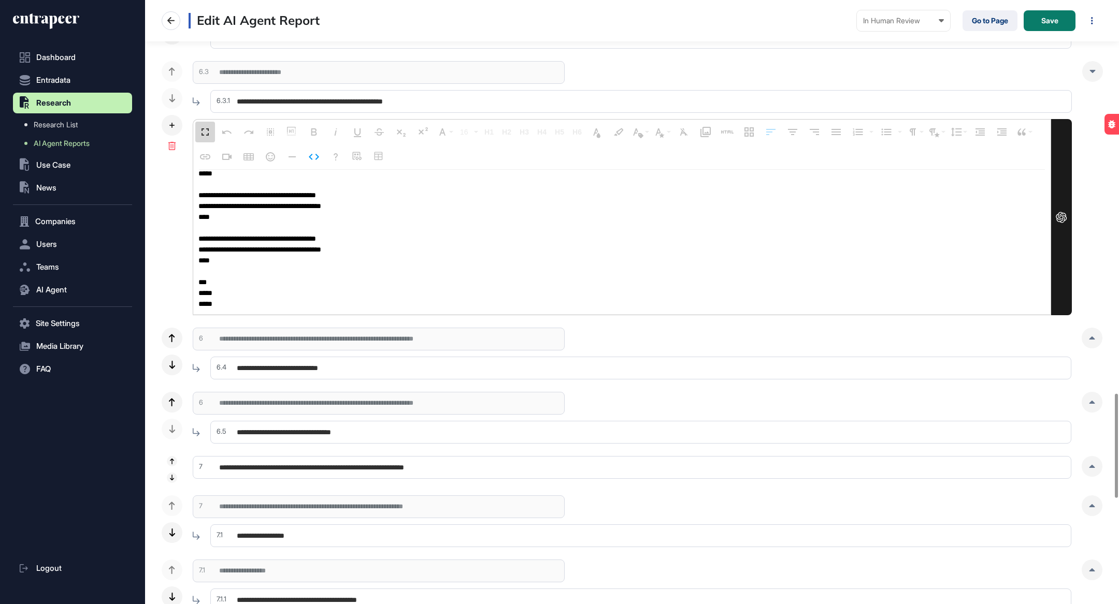
click at [205, 123] on button "Fullscreen" at bounding box center [205, 132] width 20 height 21
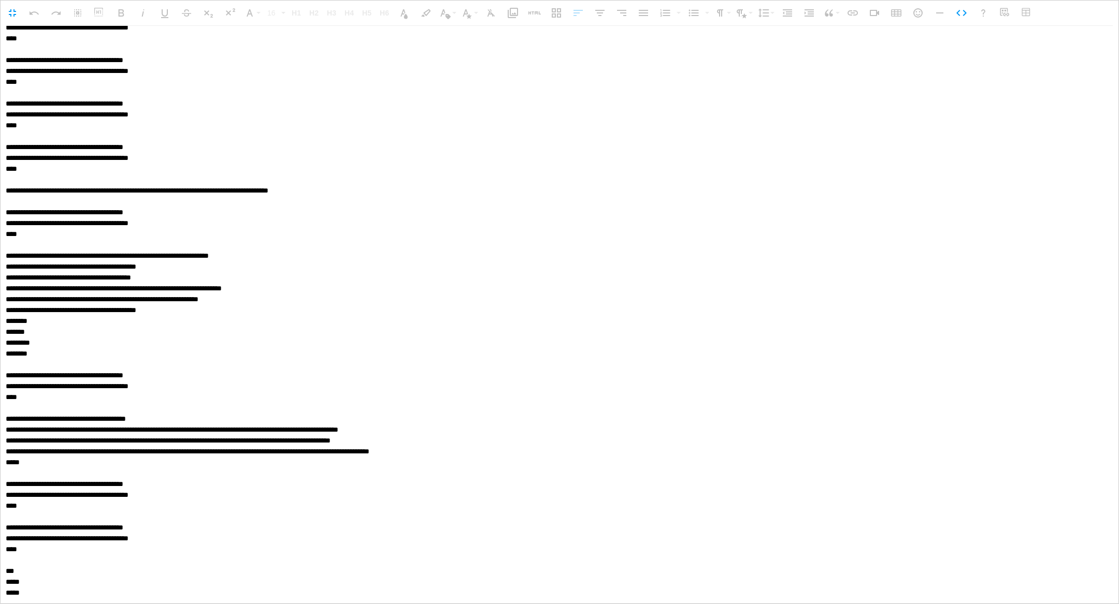
click at [367, 179] on textarea at bounding box center [560, 315] width 1118 height 578
click at [398, 218] on textarea at bounding box center [560, 315] width 1118 height 578
click at [398, 246] on textarea at bounding box center [560, 315] width 1118 height 578
paste textarea
type textarea "**********"
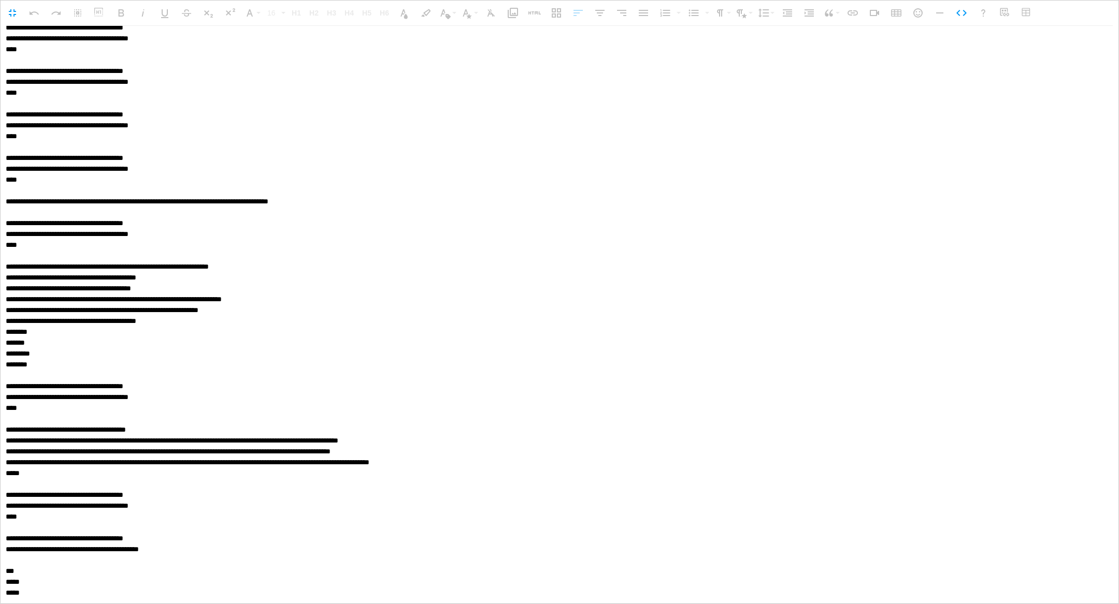
scroll to position [0, 0]
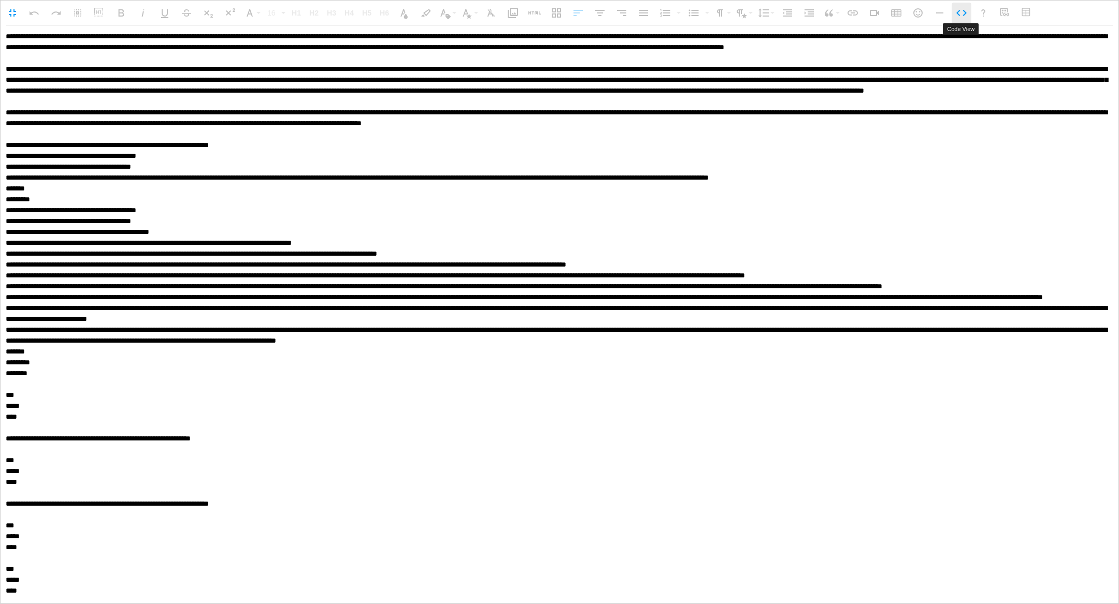
click at [955, 18] on icon "button" at bounding box center [961, 13] width 12 height 12
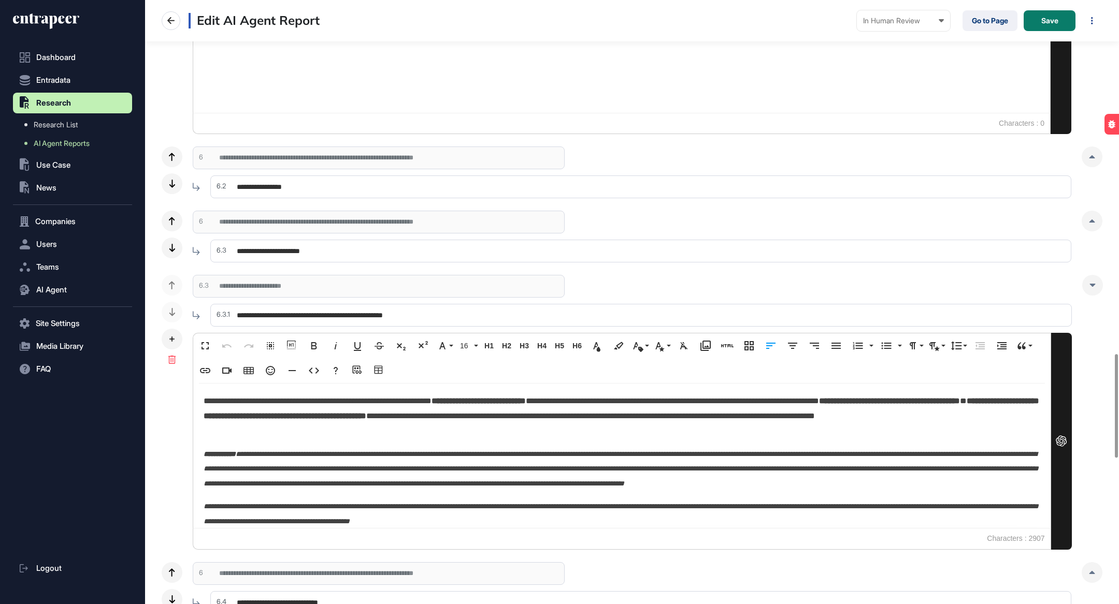
scroll to position [2065, 0]
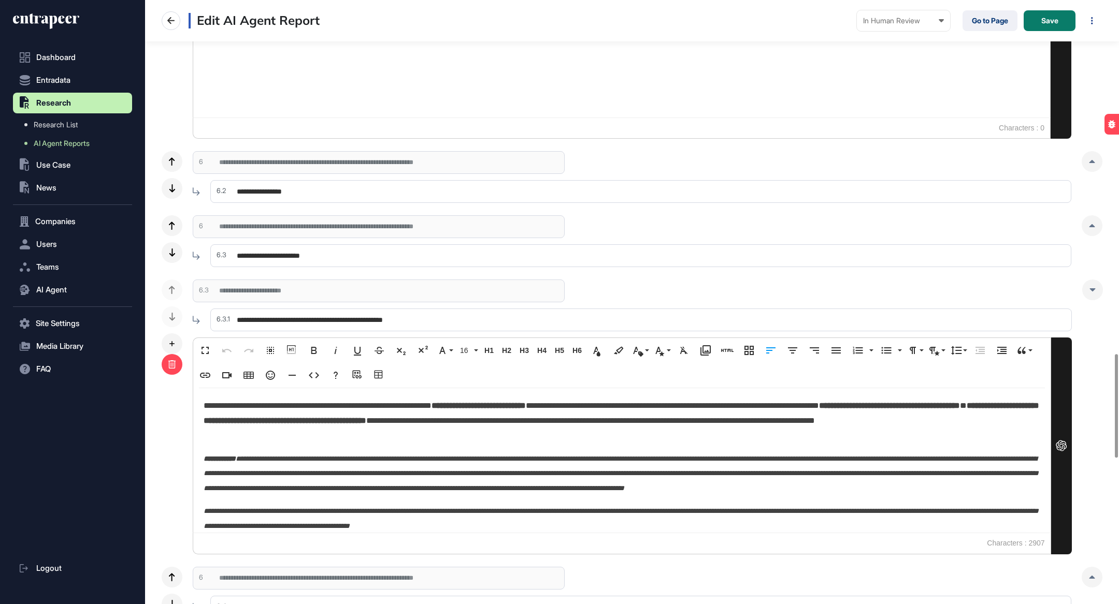
click at [175, 357] on div at bounding box center [172, 364] width 21 height 21
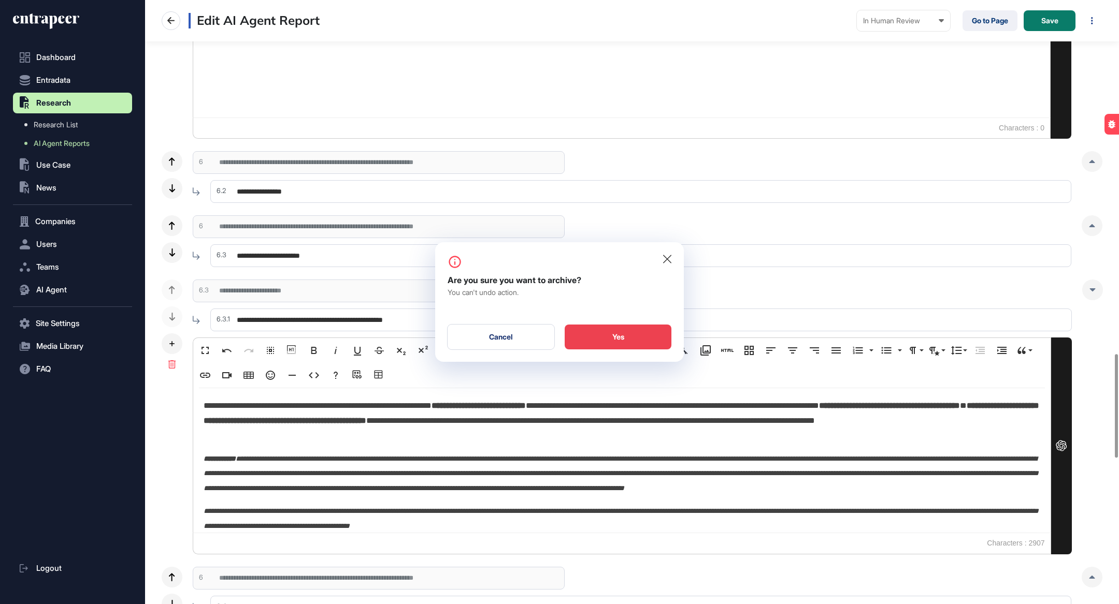
click at [601, 332] on div "Yes" at bounding box center [618, 337] width 107 height 25
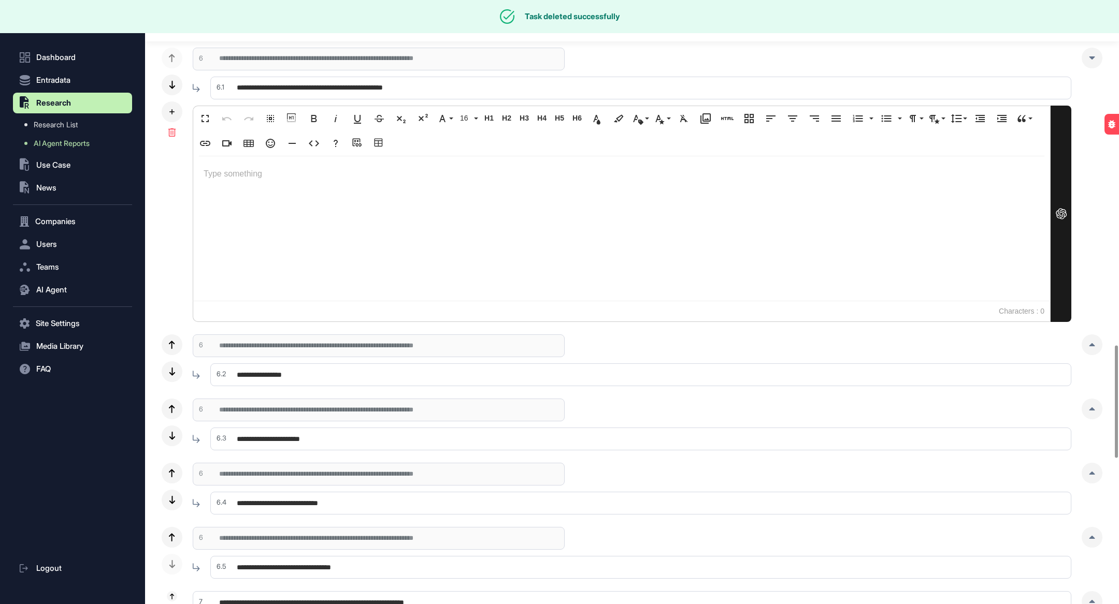
scroll to position [1833, 0]
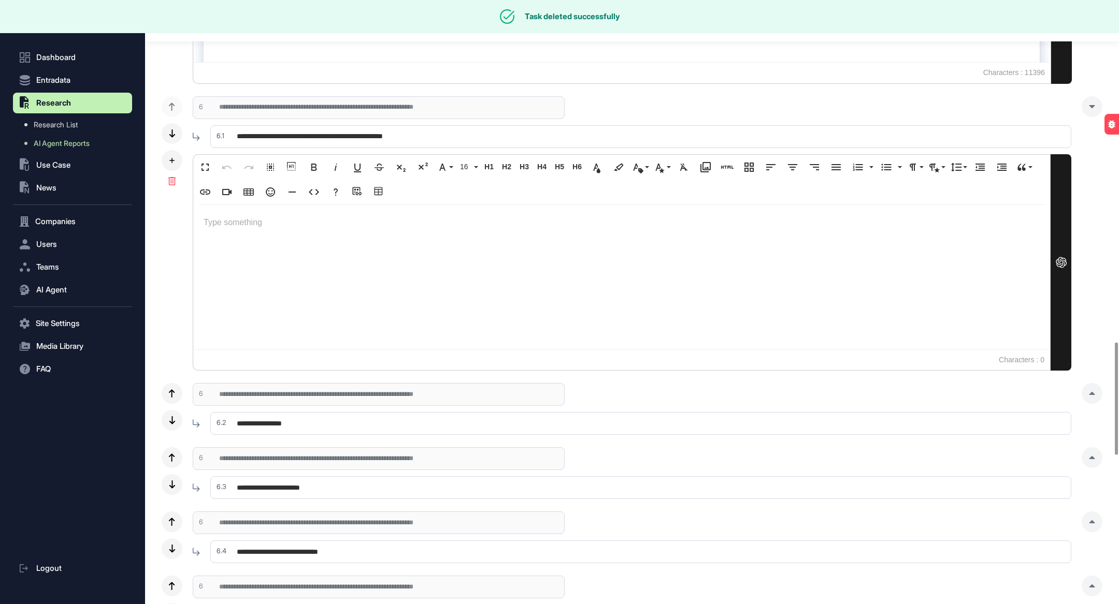
click at [373, 313] on div at bounding box center [621, 277] width 857 height 144
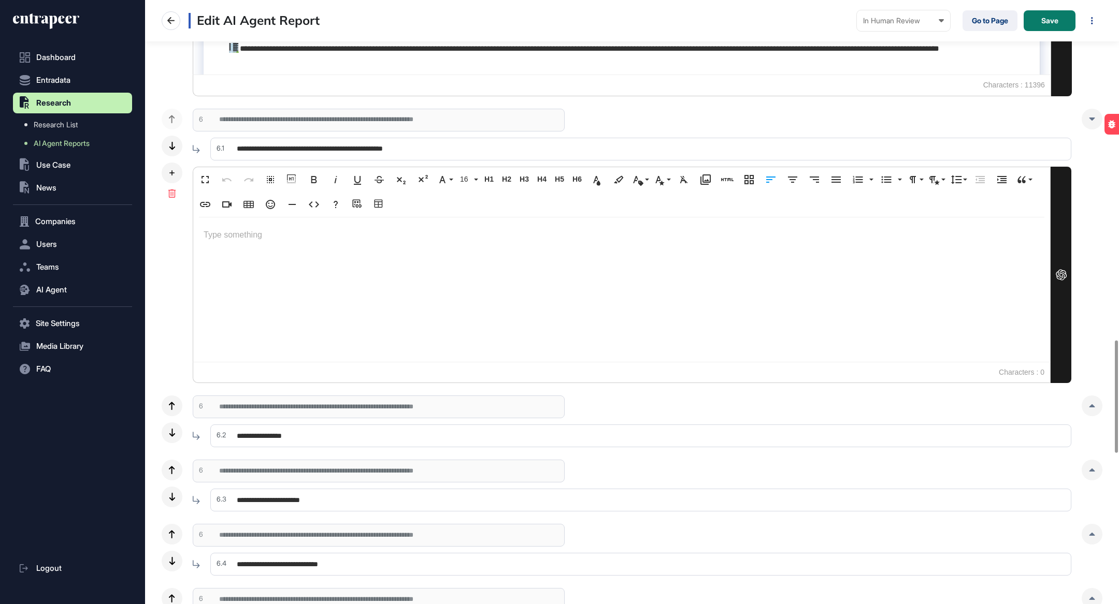
scroll to position [1819, 0]
click at [316, 205] on icon "button" at bounding box center [314, 206] width 10 height 6
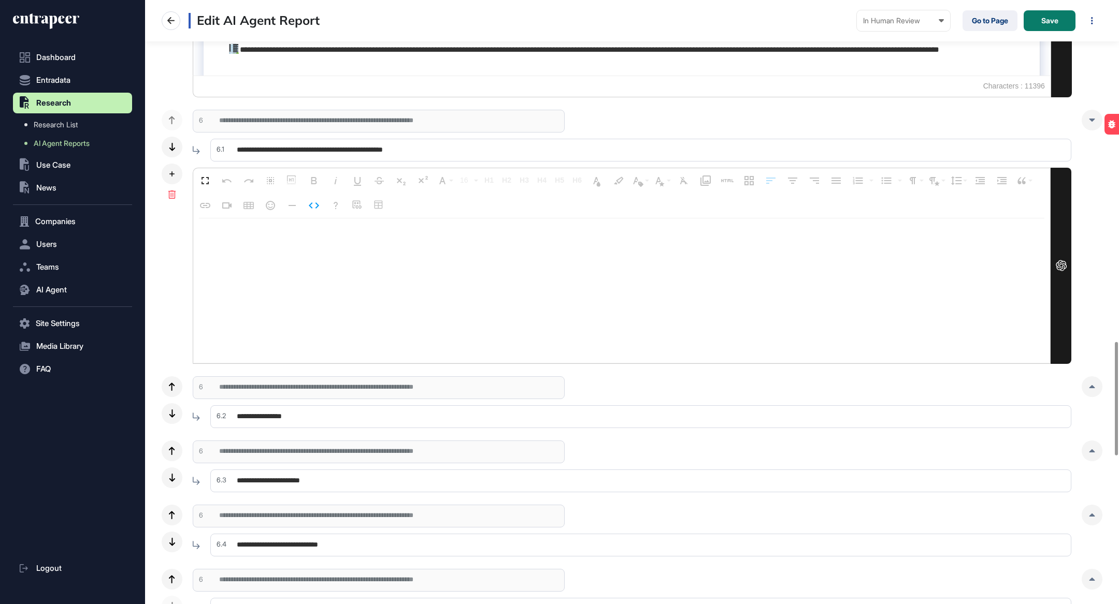
click at [314, 242] on textarea at bounding box center [621, 291] width 857 height 145
type textarea "**********"
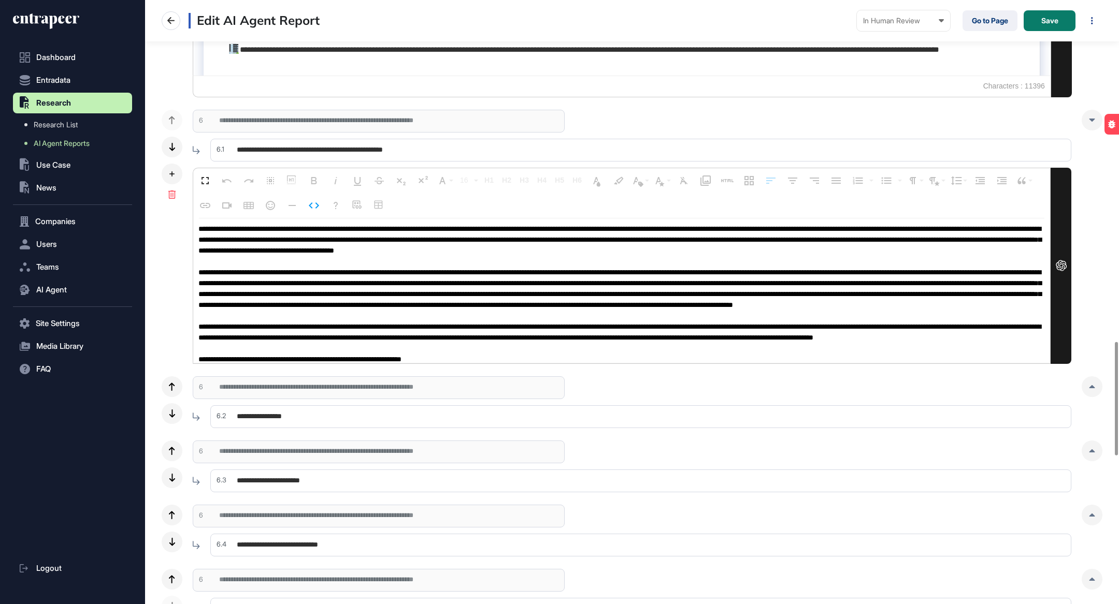
scroll to position [0, 0]
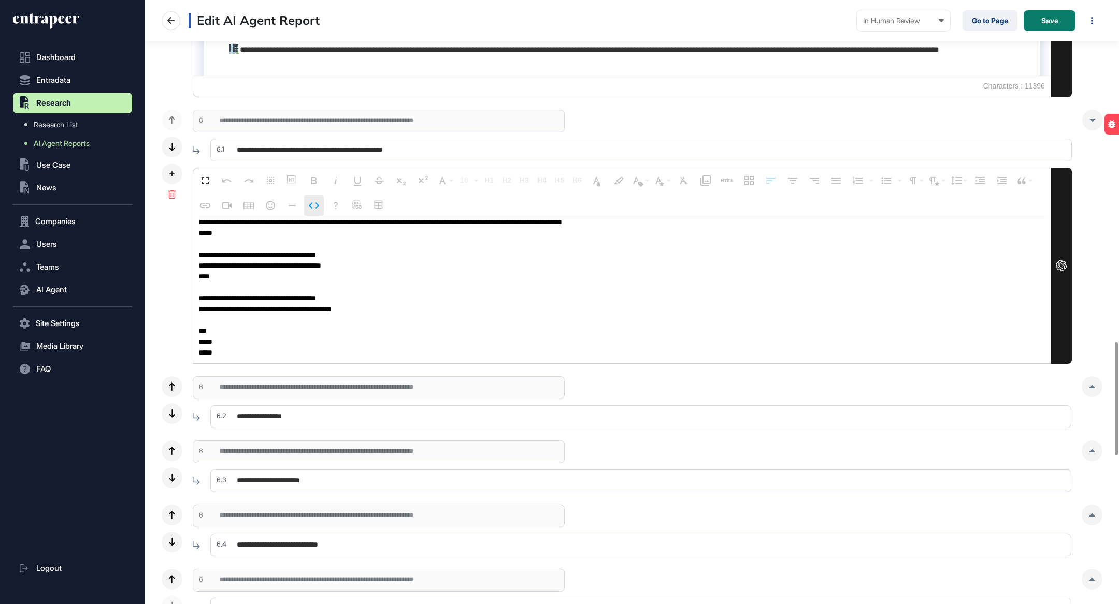
click at [309, 206] on icon "button" at bounding box center [314, 205] width 12 height 12
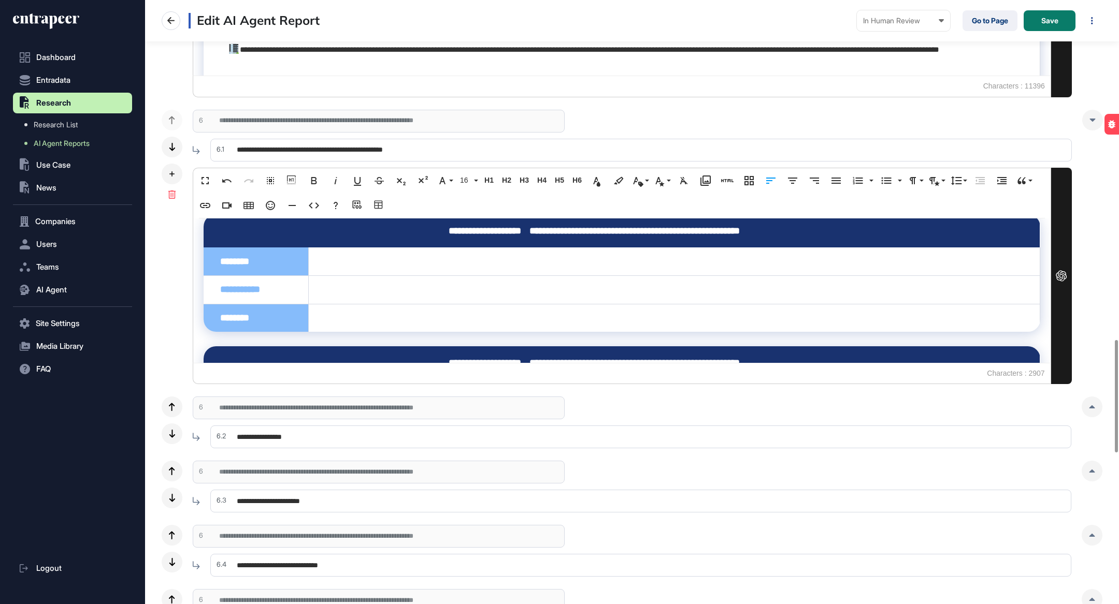
scroll to position [888, 0]
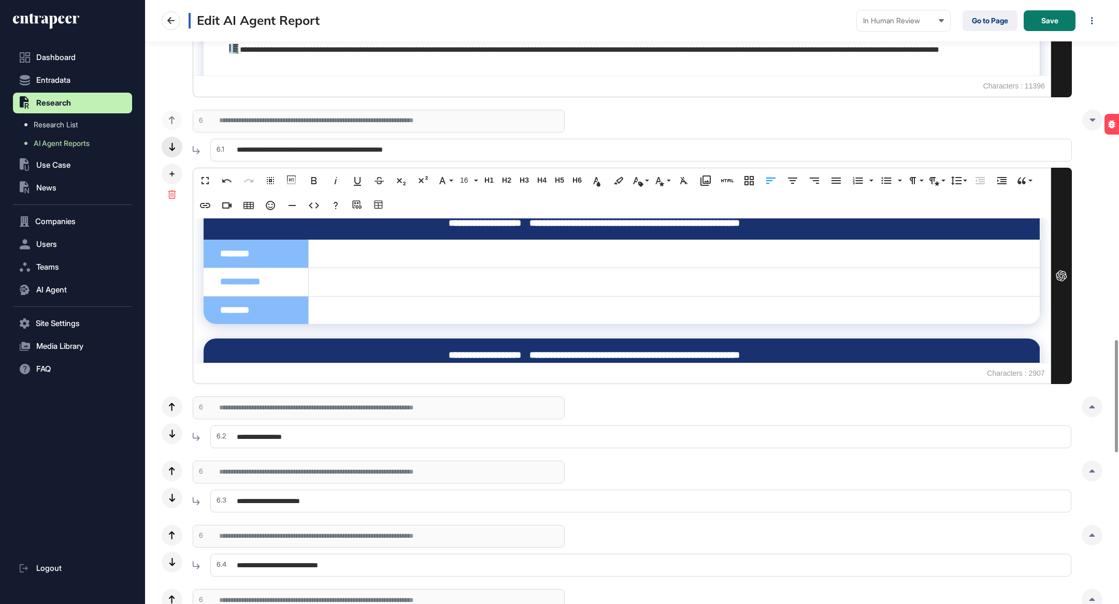
click at [179, 146] on div at bounding box center [172, 147] width 21 height 21
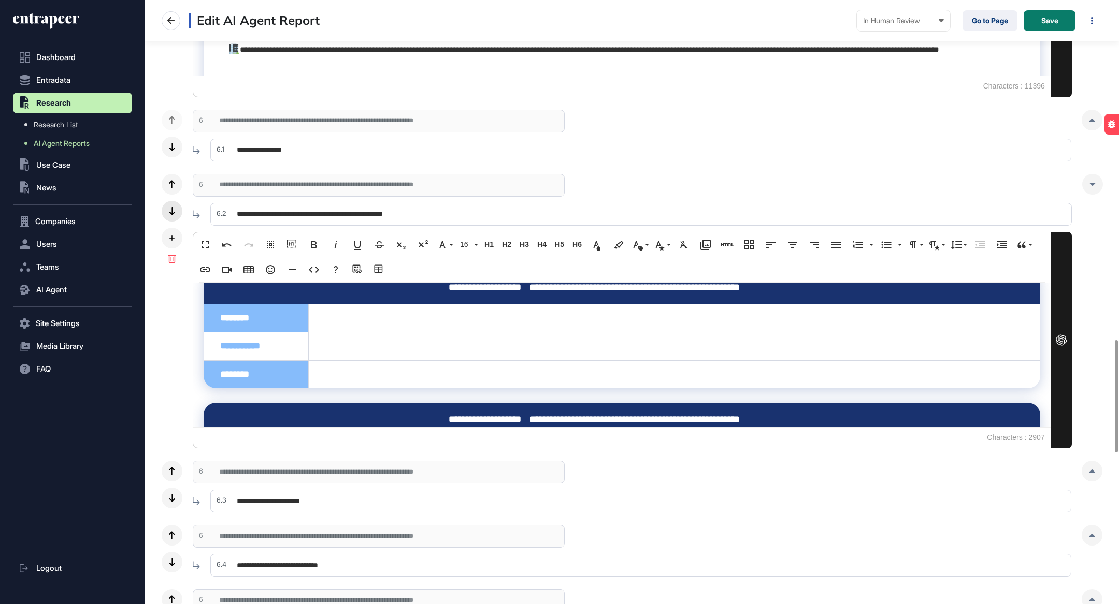
click at [175, 212] on icon at bounding box center [172, 211] width 6 height 8
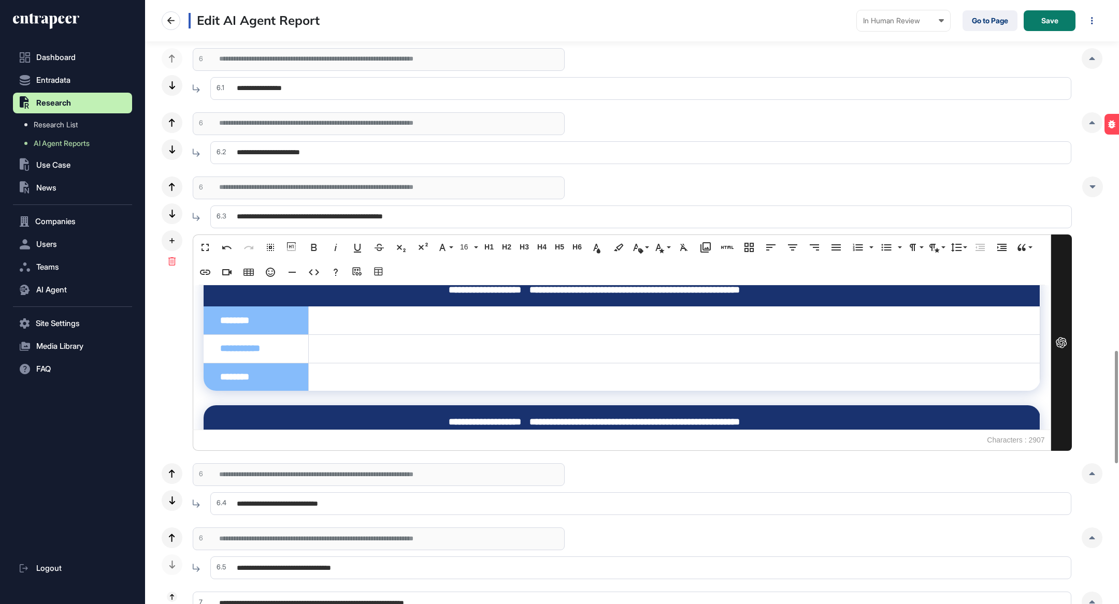
scroll to position [1883, 0]
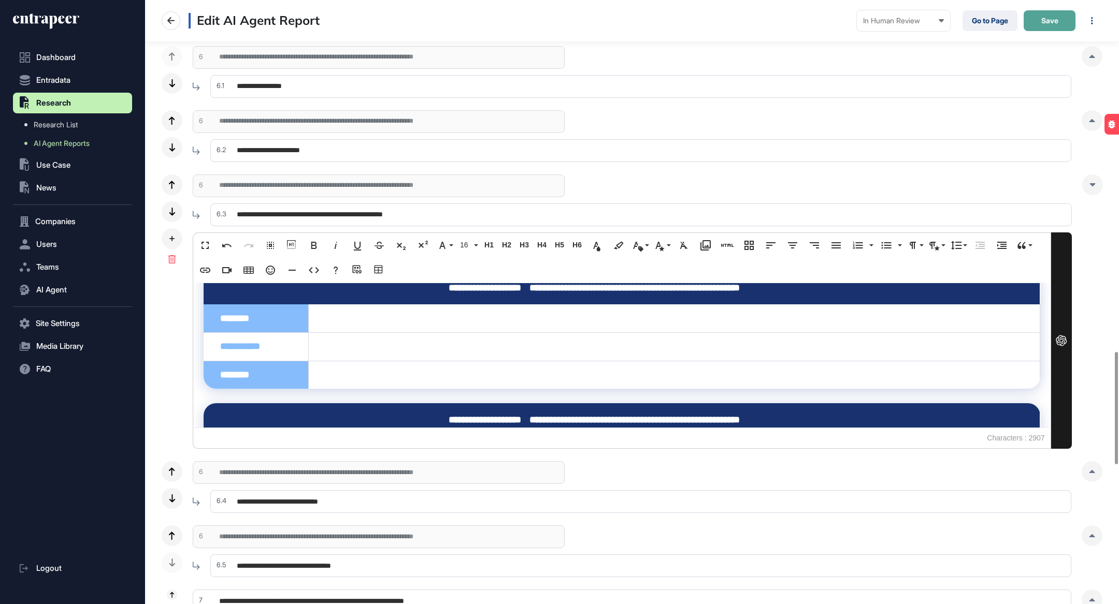
click at [1064, 21] on button "Save" at bounding box center [1049, 20] width 52 height 21
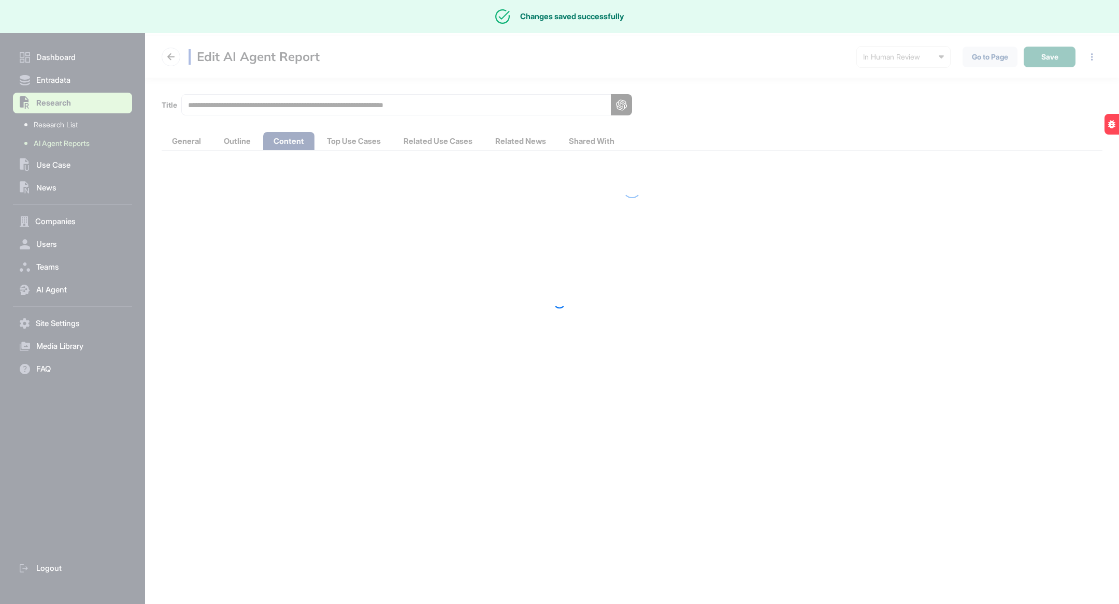
scroll to position [0, 0]
